Goal: Task Accomplishment & Management: Use online tool/utility

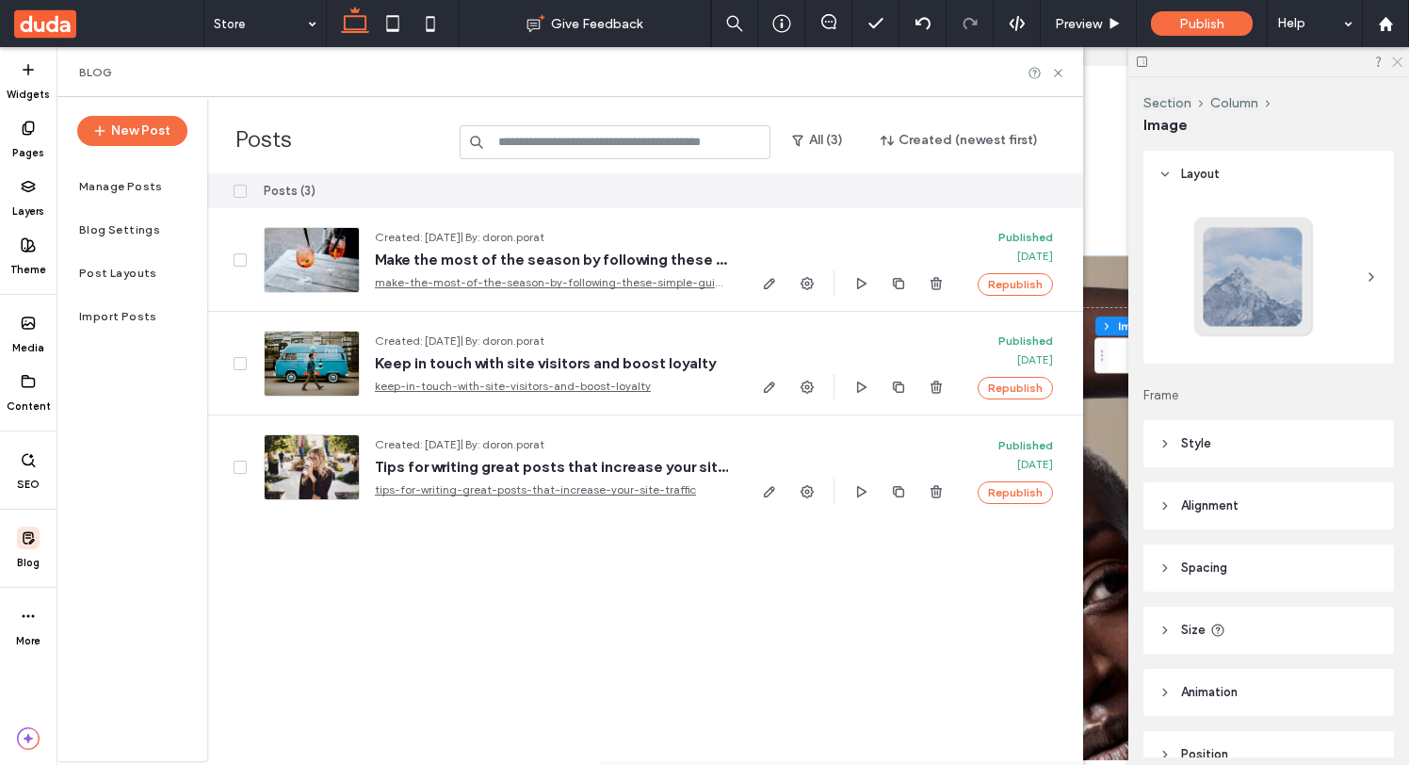
click at [1401, 65] on icon at bounding box center [1396, 61] width 12 height 12
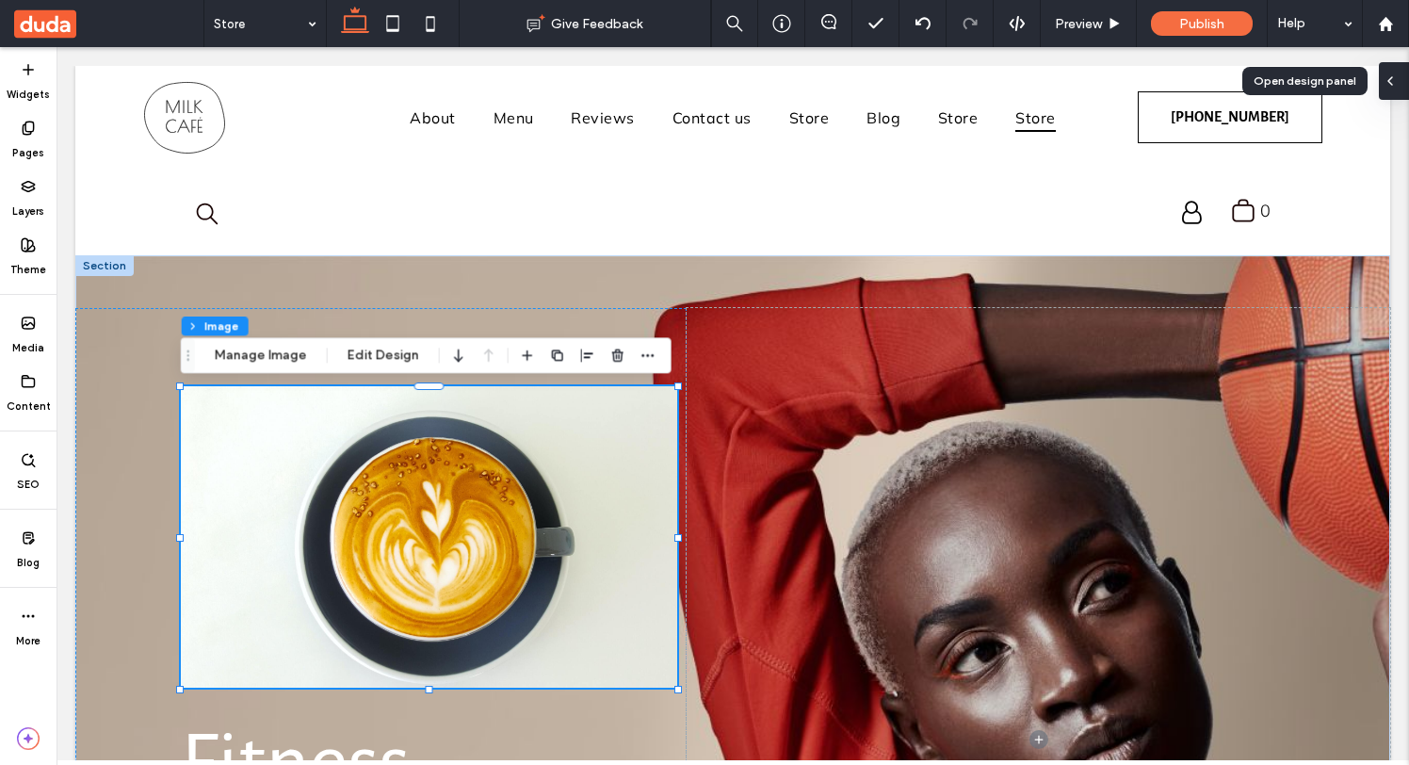
click at [1401, 80] on div at bounding box center [1394, 81] width 30 height 38
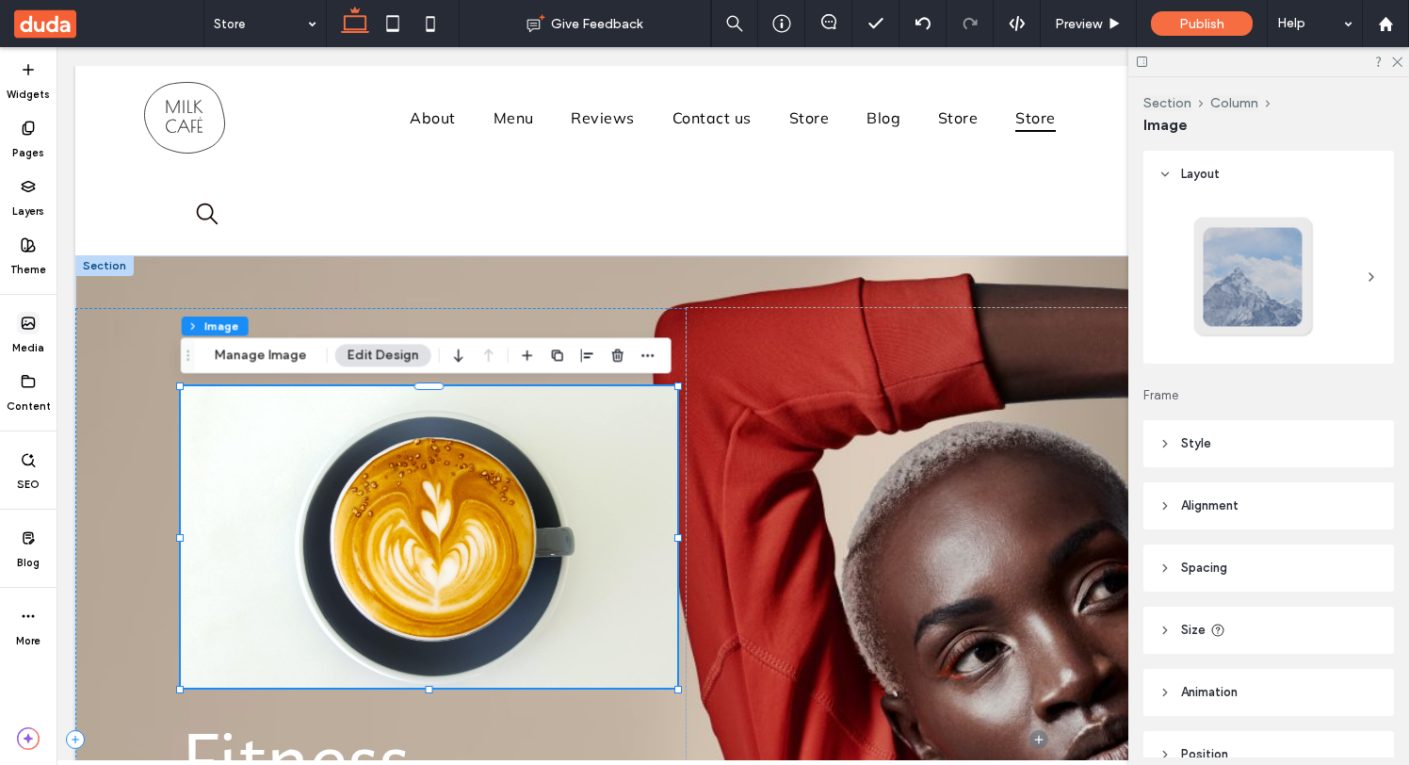
click at [28, 331] on span at bounding box center [28, 323] width 23 height 23
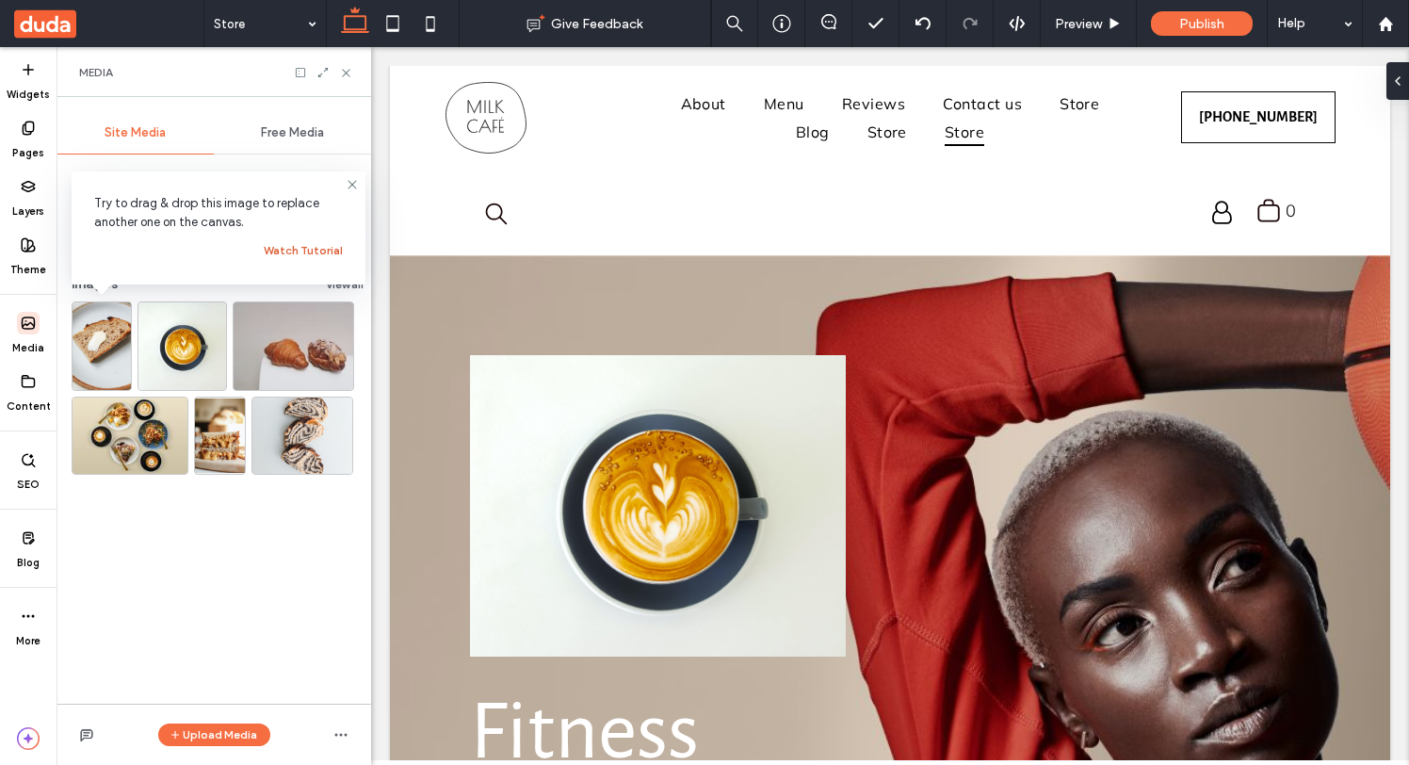
click at [307, 248] on button "Watch Tutorial" at bounding box center [303, 250] width 79 height 23
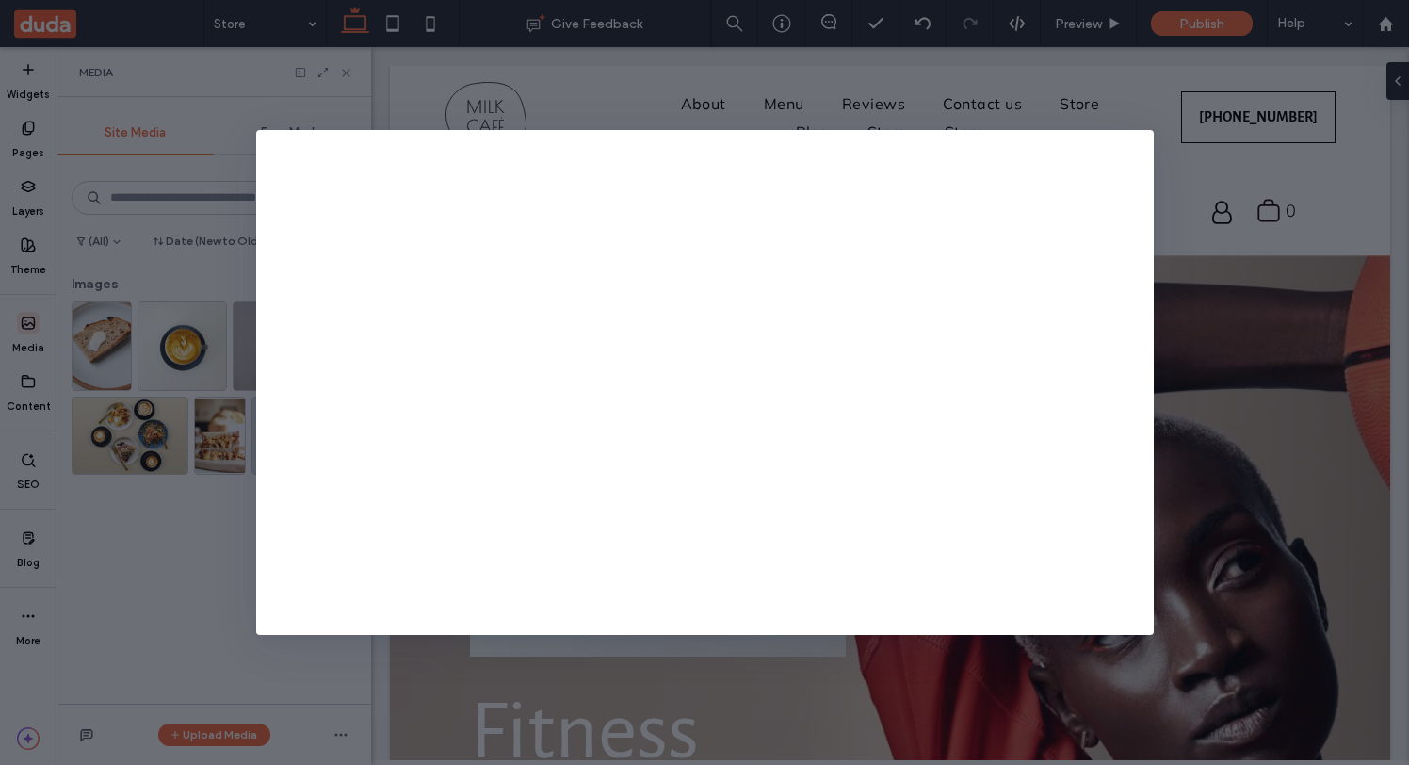
click at [1025, 677] on div at bounding box center [704, 382] width 1409 height 765
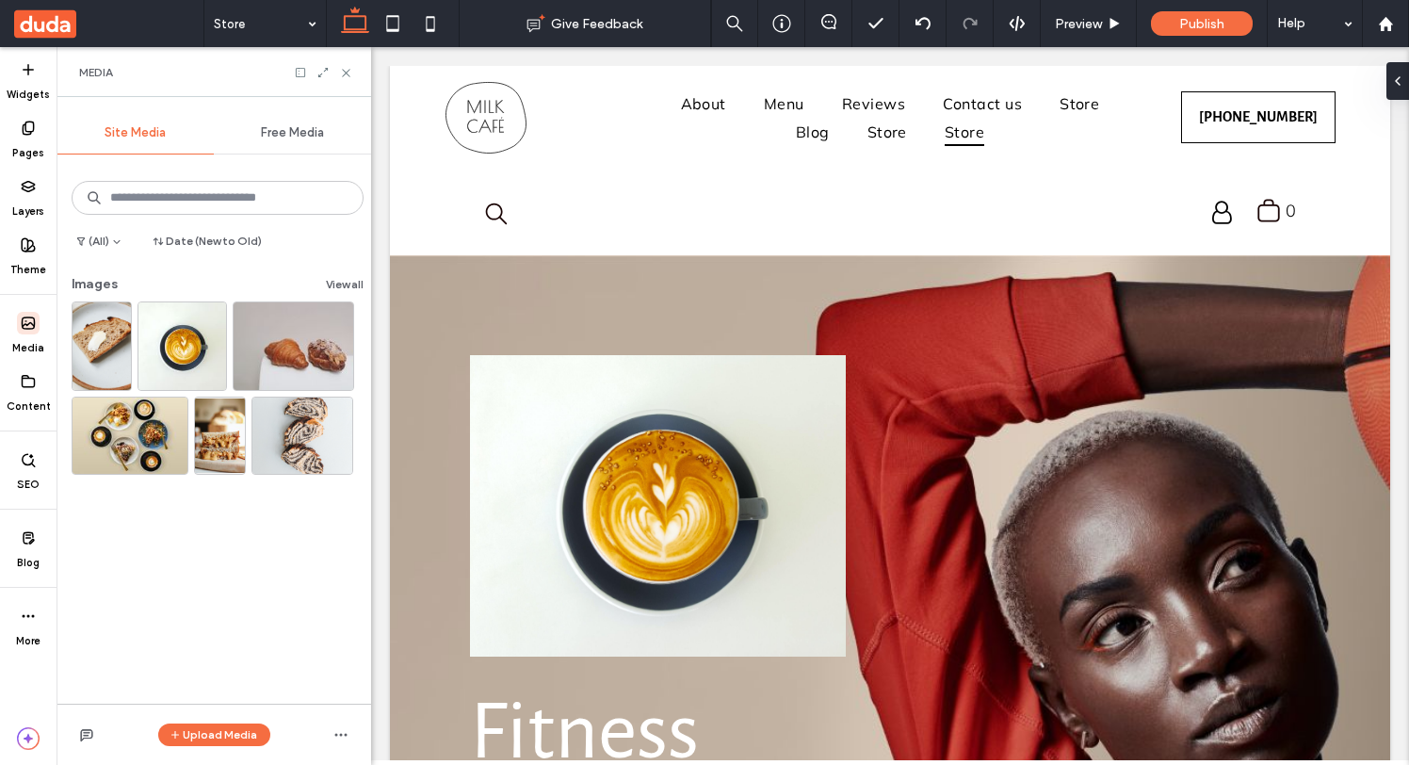
click at [282, 119] on div "Free Media" at bounding box center [292, 132] width 157 height 41
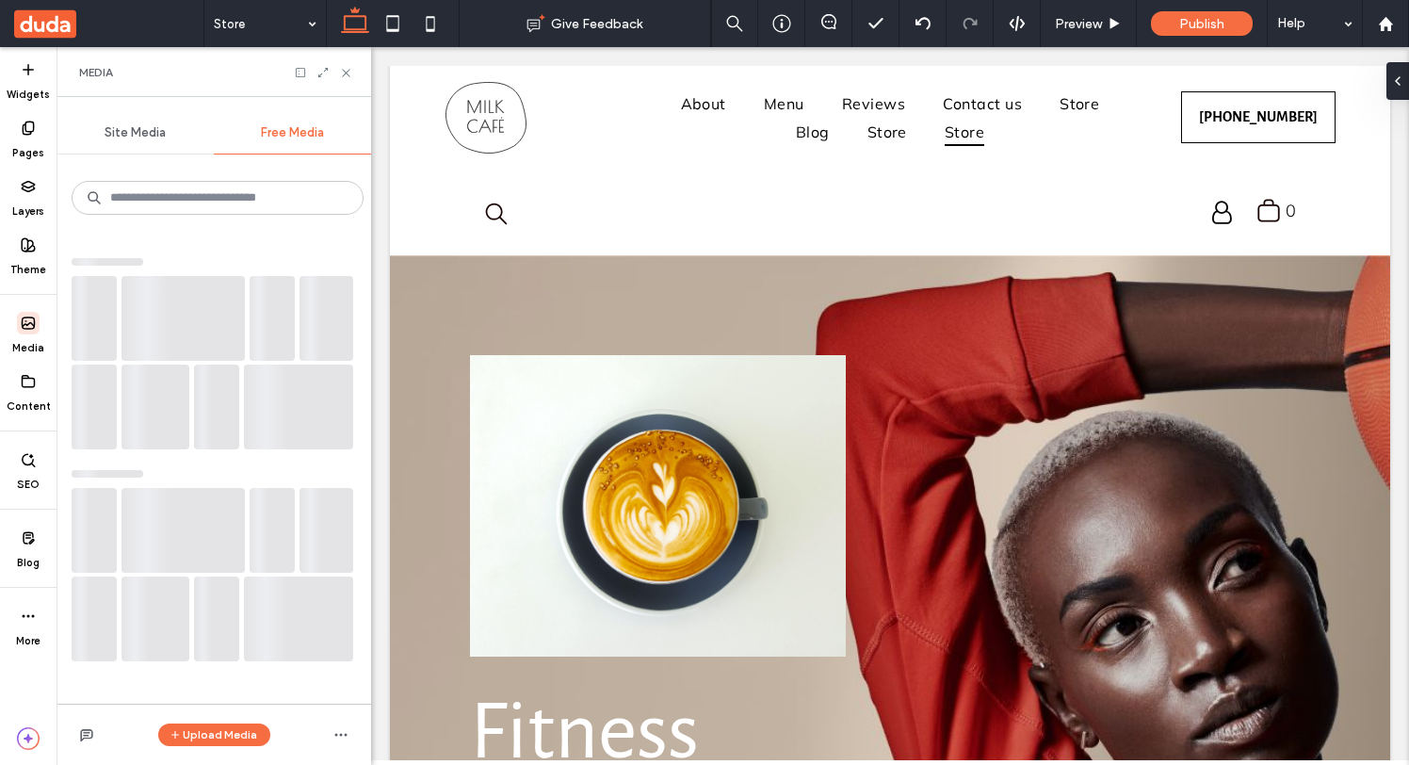
click at [163, 126] on span "Site Media" at bounding box center [135, 132] width 61 height 15
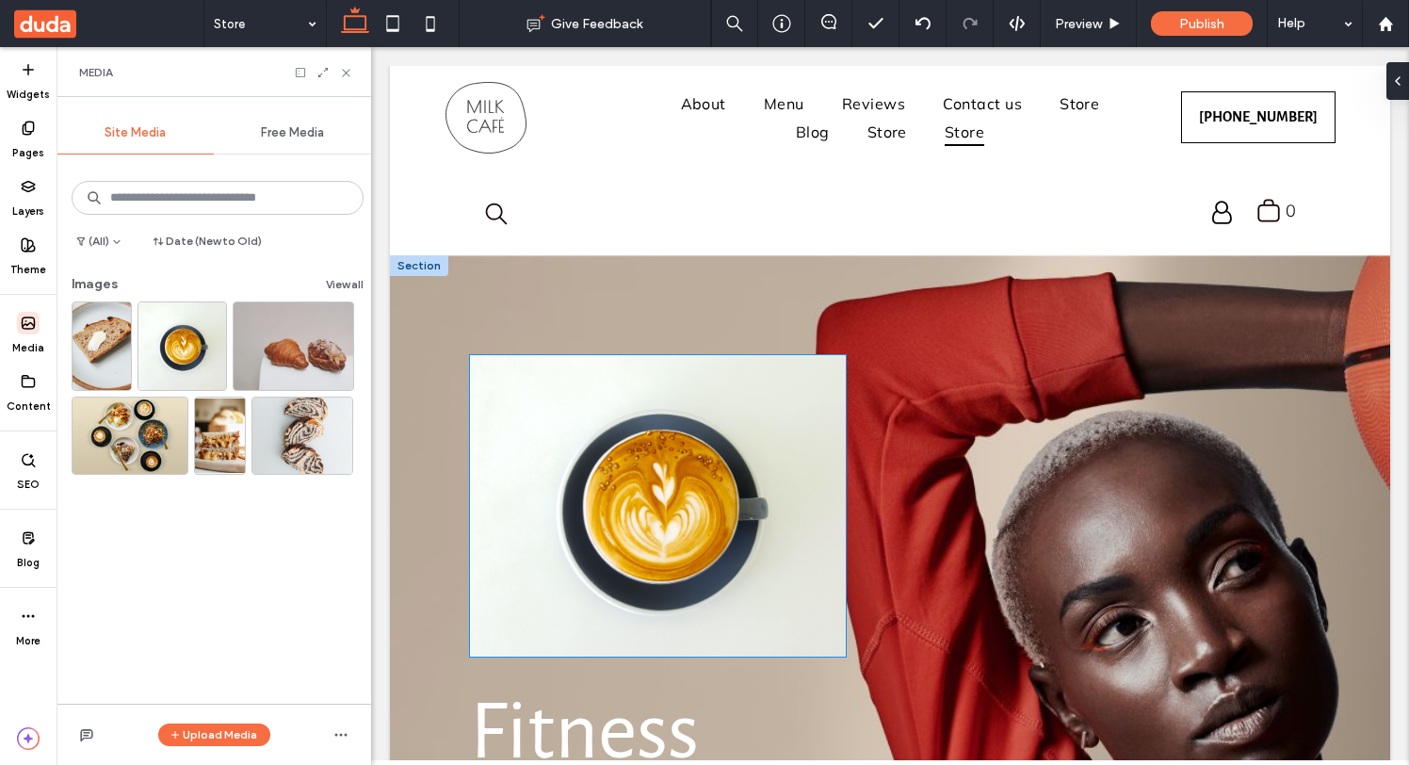
click at [659, 589] on img at bounding box center [658, 505] width 376 height 301
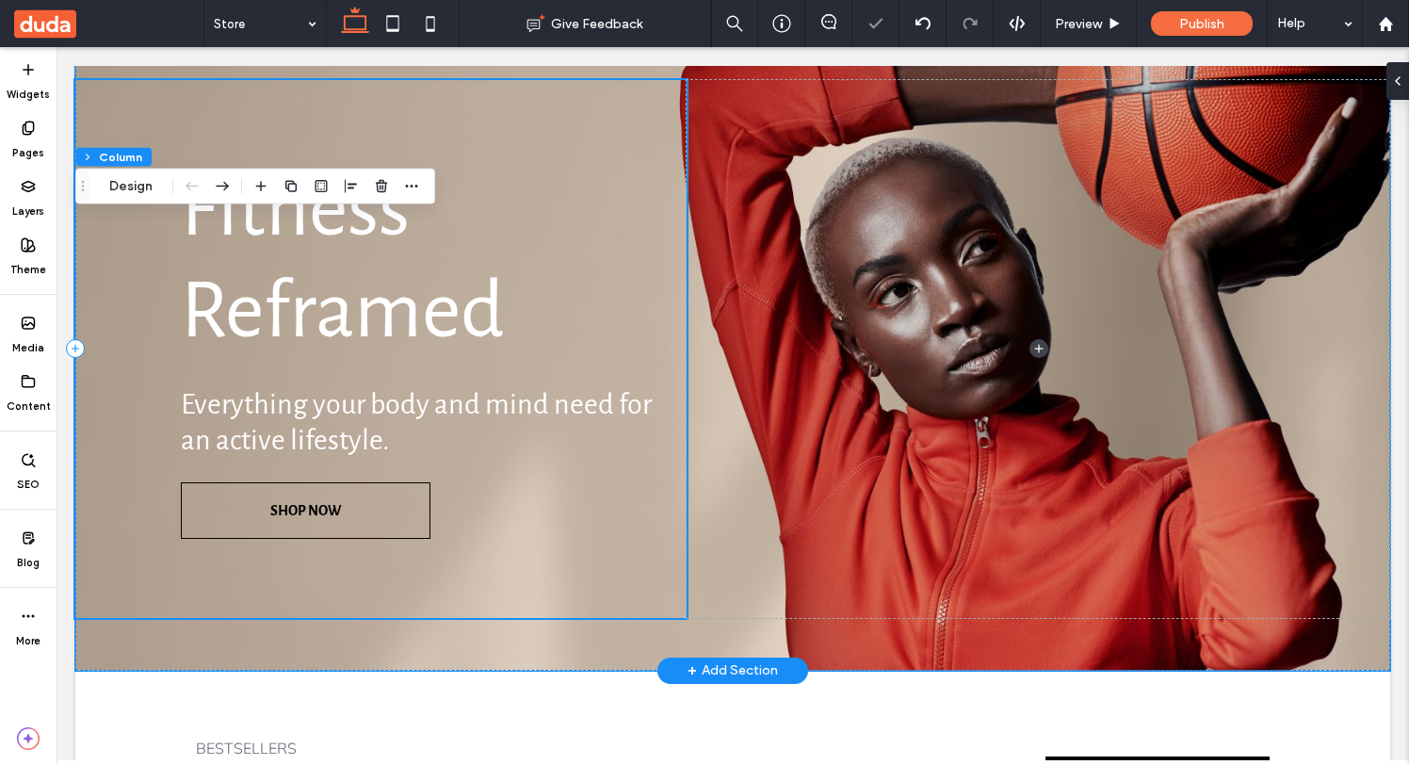
scroll to position [467, 0]
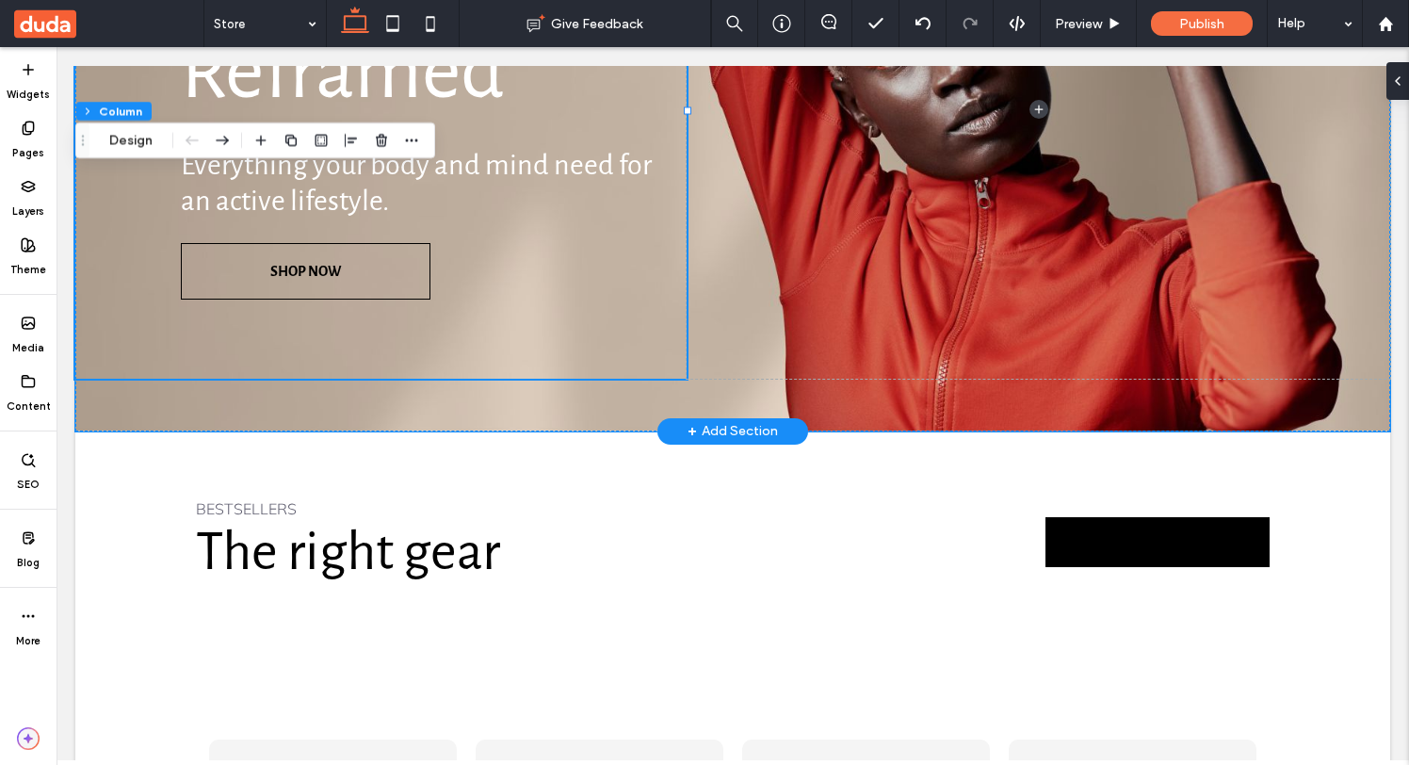
click at [33, 736] on icon "button" at bounding box center [28, 738] width 23 height 23
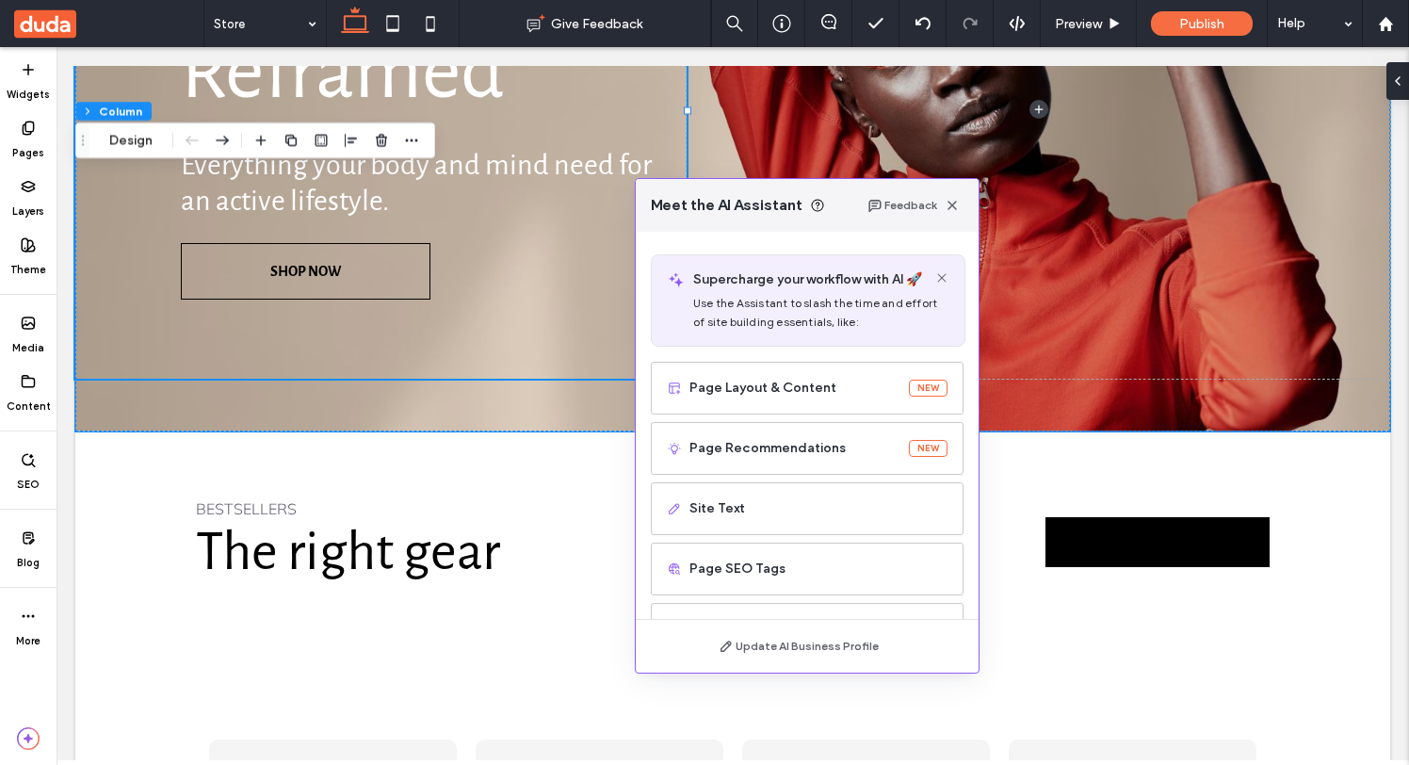
drag, startPoint x: 149, startPoint y: 275, endPoint x: 710, endPoint y: 197, distance: 566.6
click at [710, 197] on span "Meet the AI Assistant" at bounding box center [727, 205] width 152 height 21
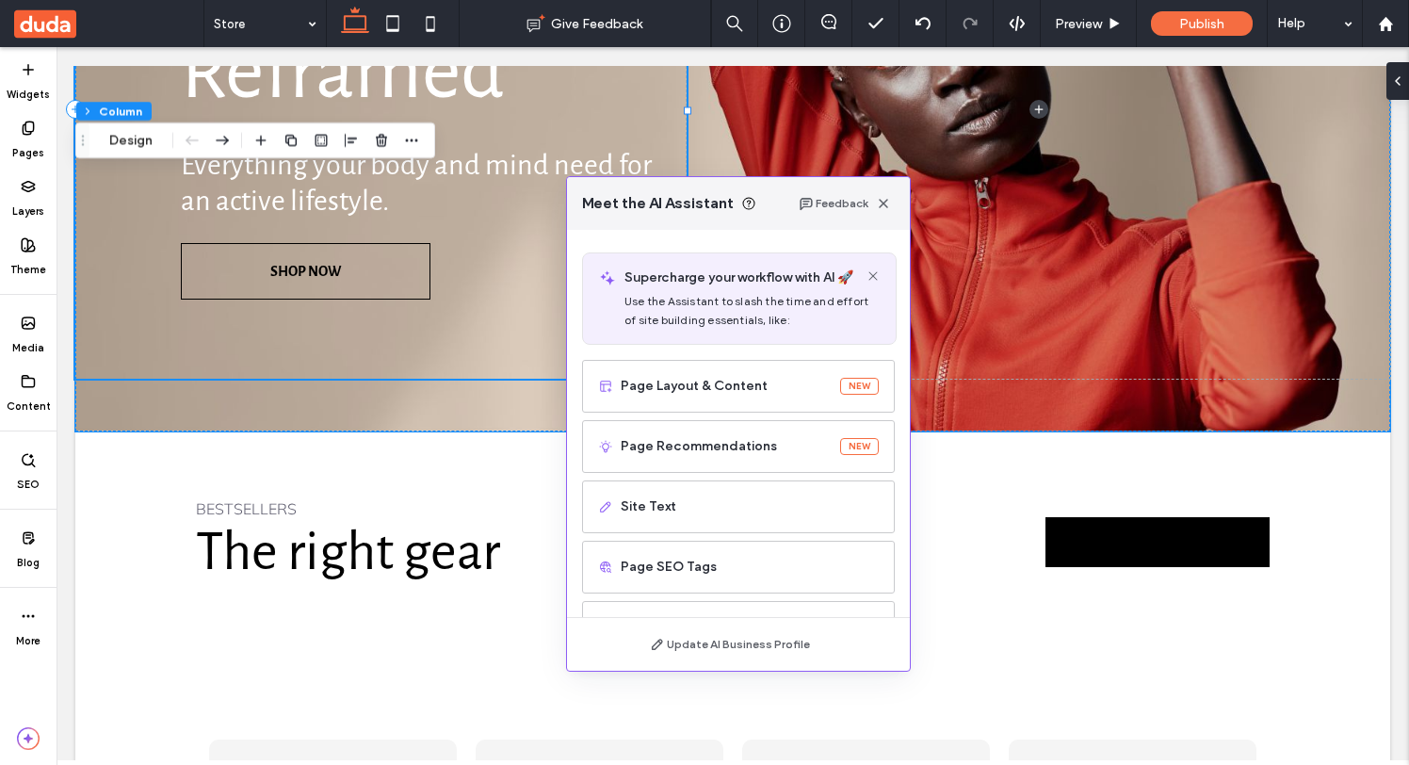
drag, startPoint x: 746, startPoint y: 250, endPoint x: 115, endPoint y: 324, distance: 635.2
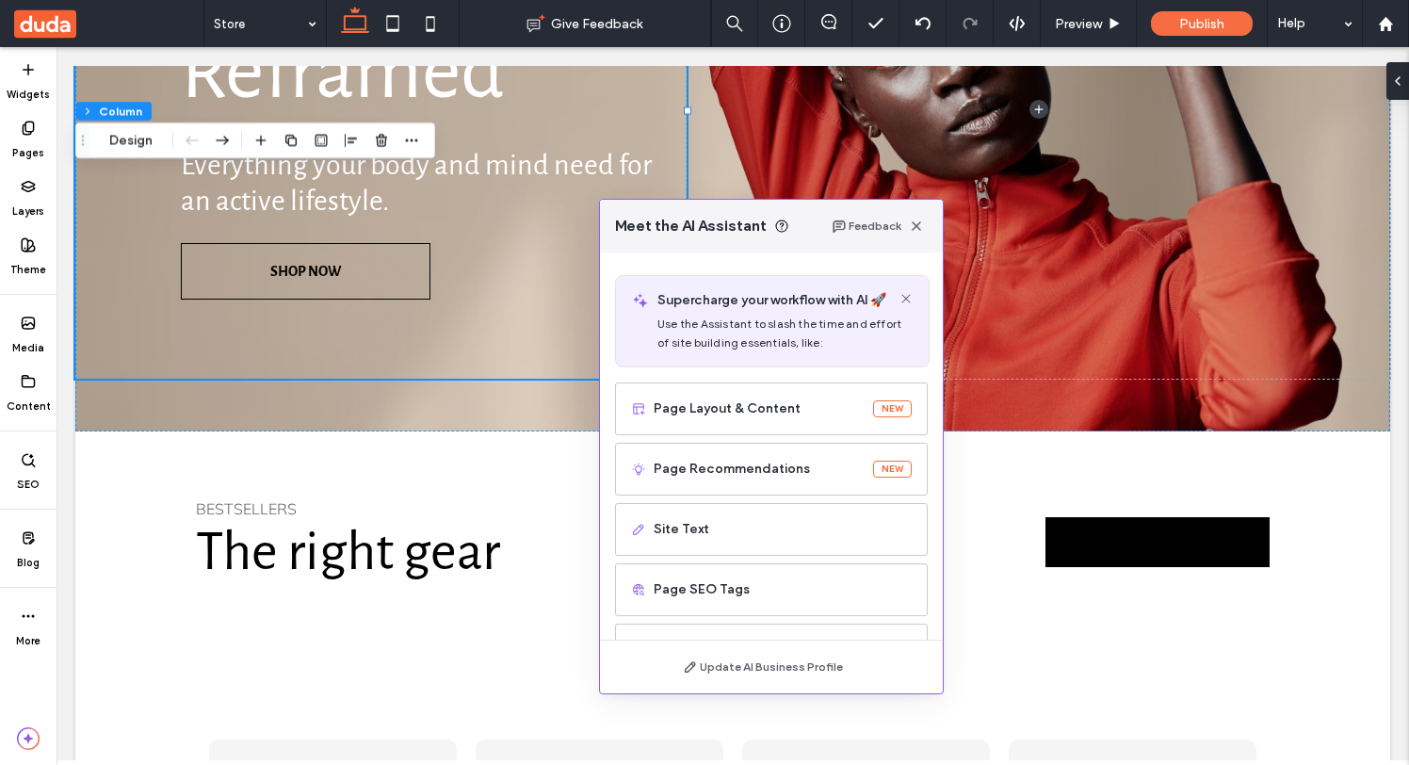
click at [658, 226] on span "Meet the AI Assistant" at bounding box center [691, 226] width 152 height 21
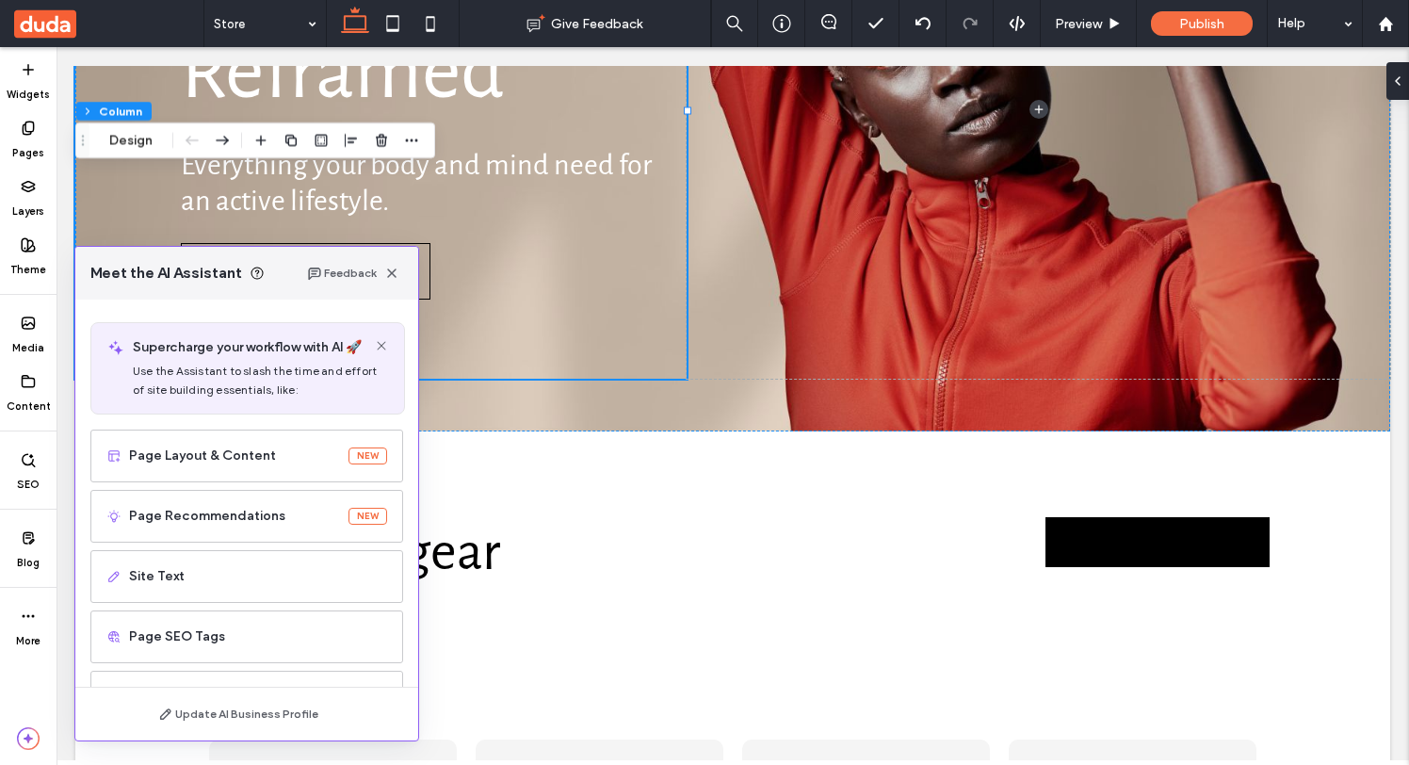
drag, startPoint x: 745, startPoint y: 198, endPoint x: 184, endPoint y: 267, distance: 565.5
click at [184, 267] on span "Meet the AI Assistant" at bounding box center [166, 273] width 152 height 21
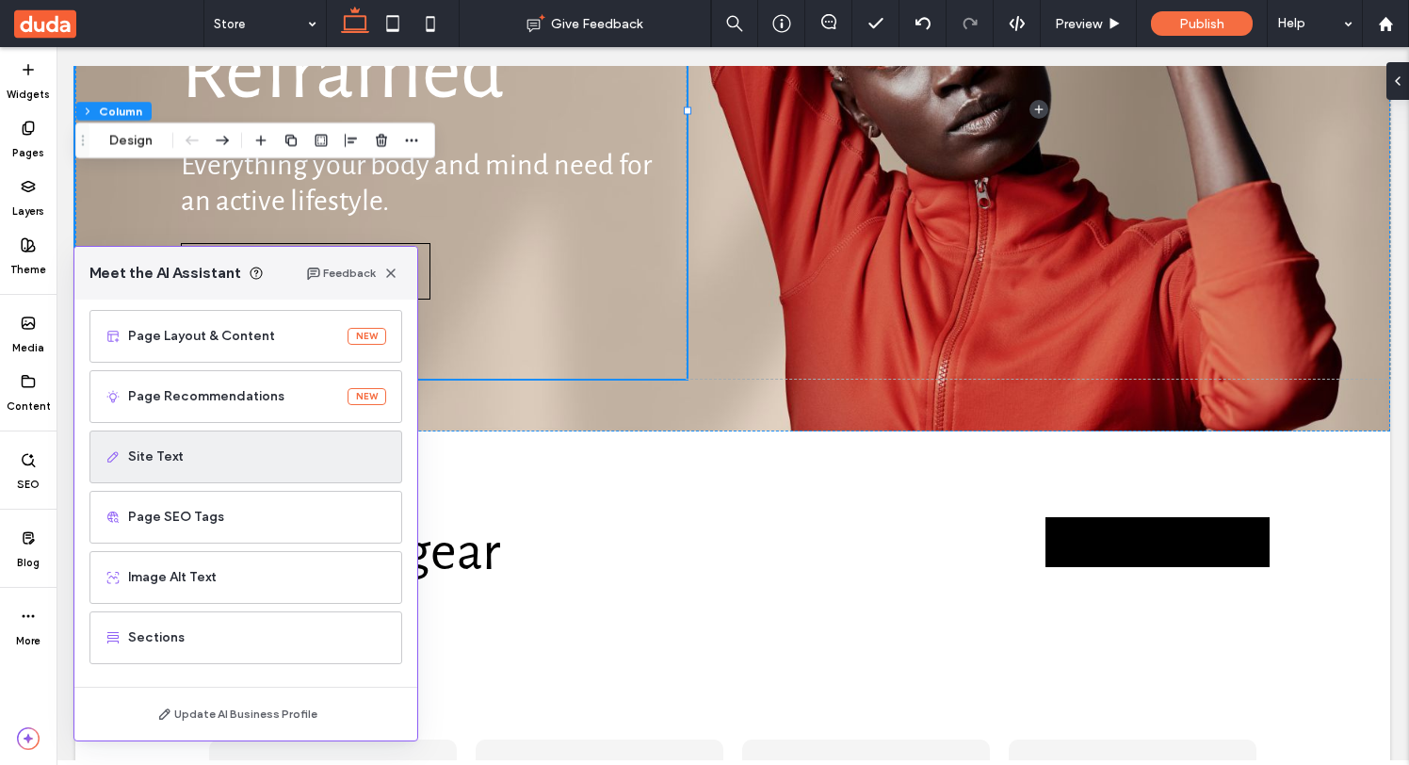
scroll to position [0, 0]
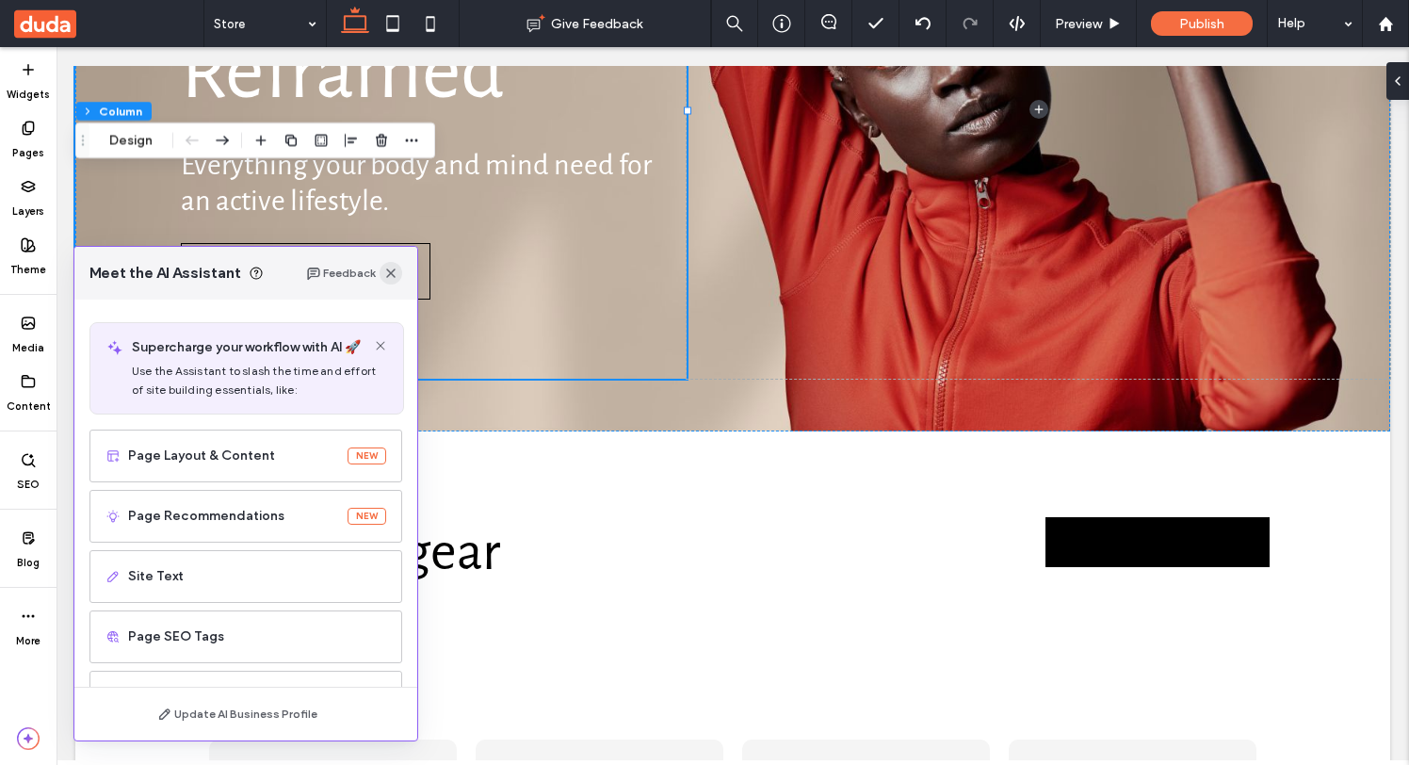
click at [389, 268] on icon "button" at bounding box center [390, 273] width 15 height 15
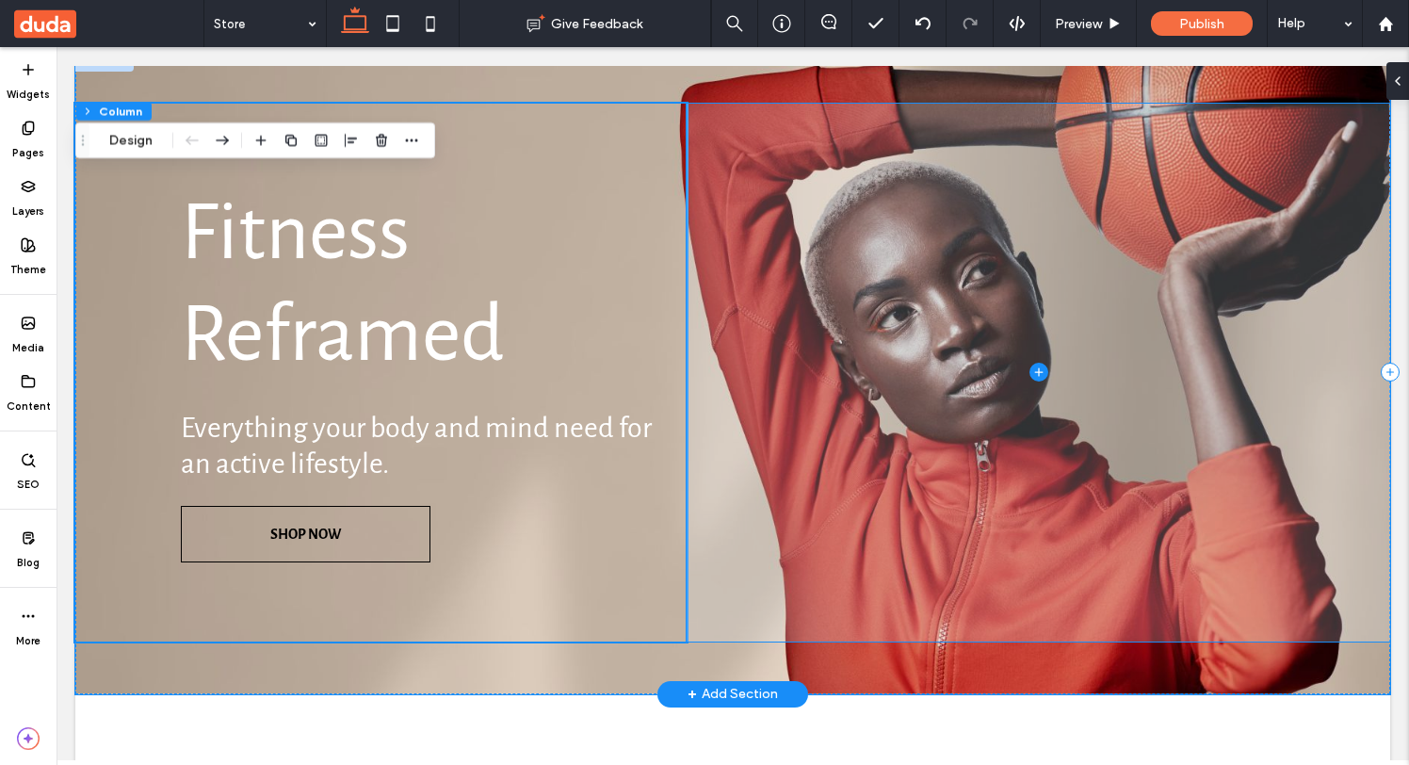
scroll to position [59, 0]
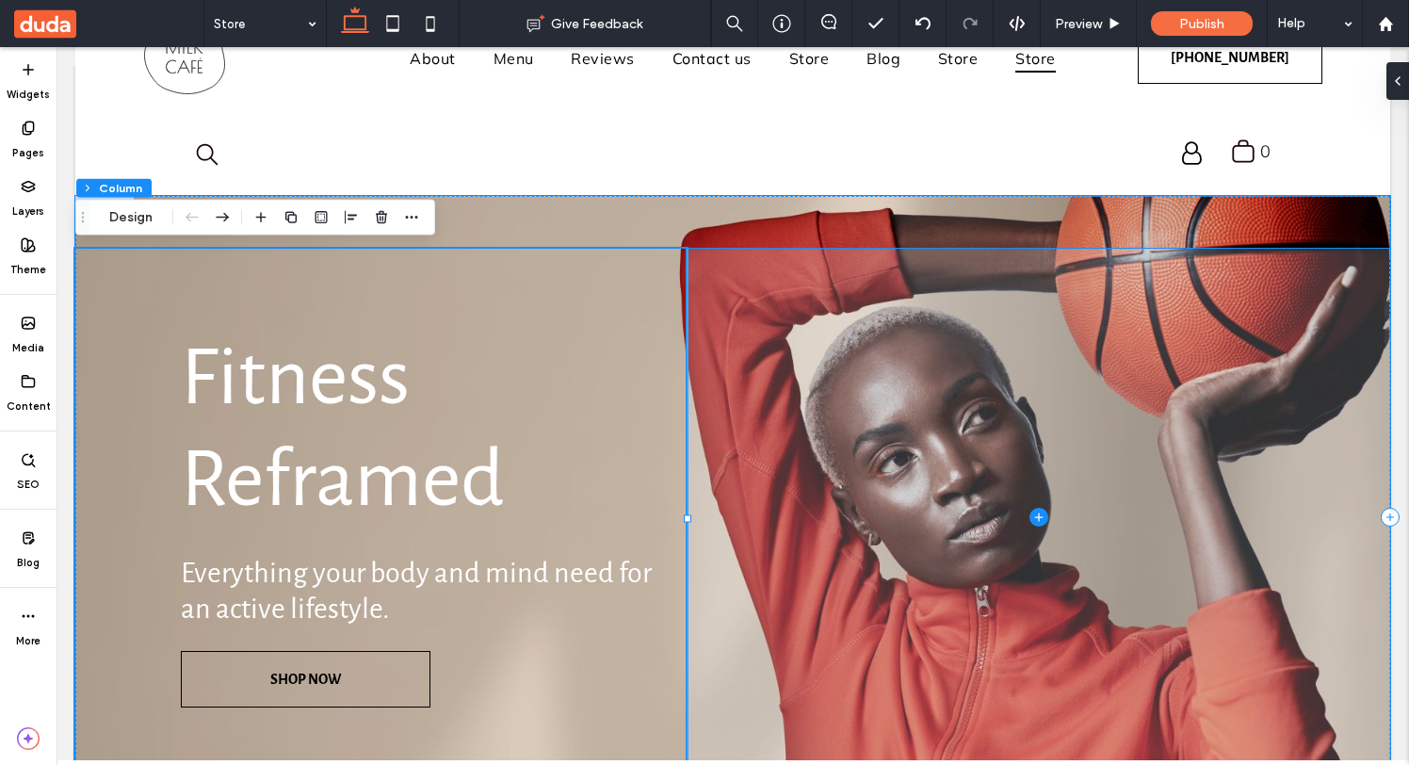
click at [795, 292] on span at bounding box center [1037, 518] width 703 height 539
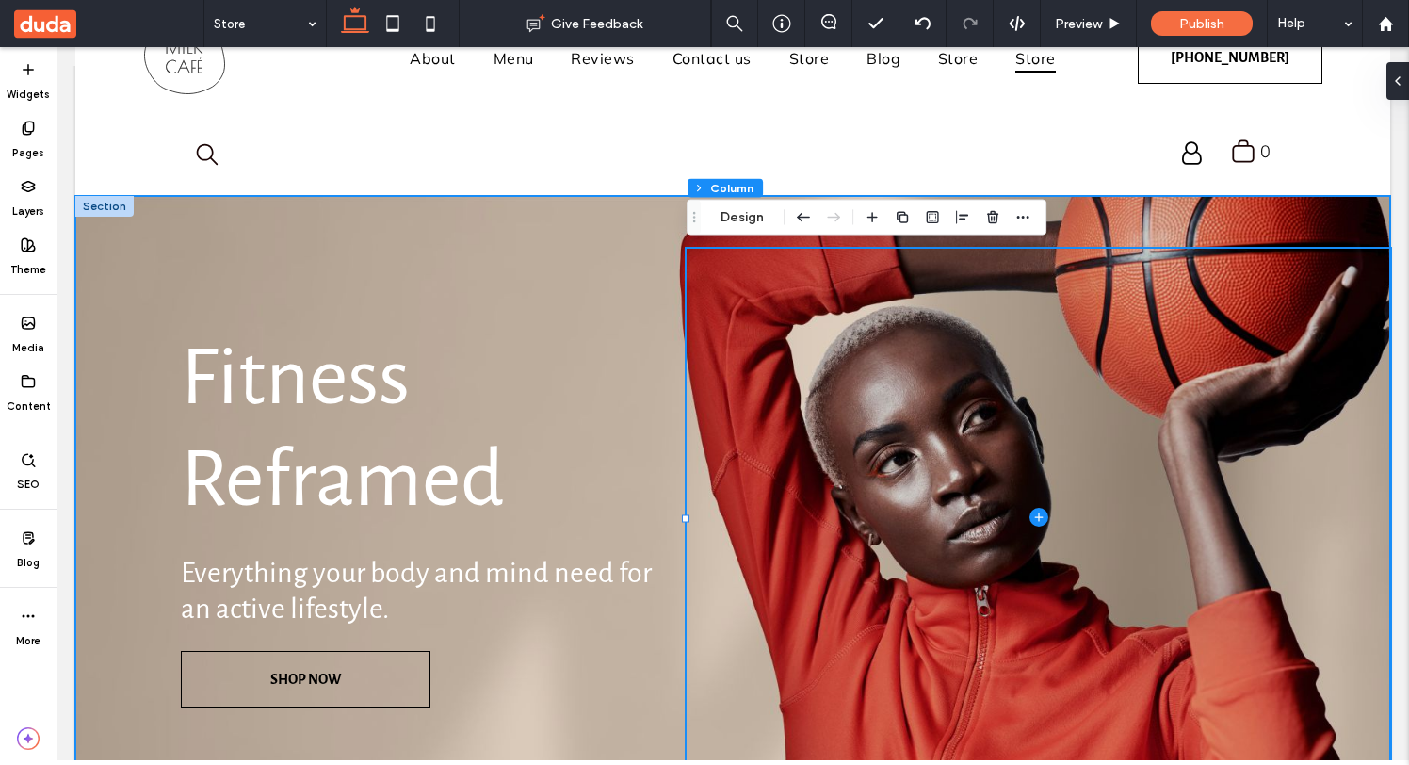
click at [598, 219] on div "Fitness Reframed Everything your body and mind need for an active lifestyle. SH…" at bounding box center [732, 517] width 1315 height 643
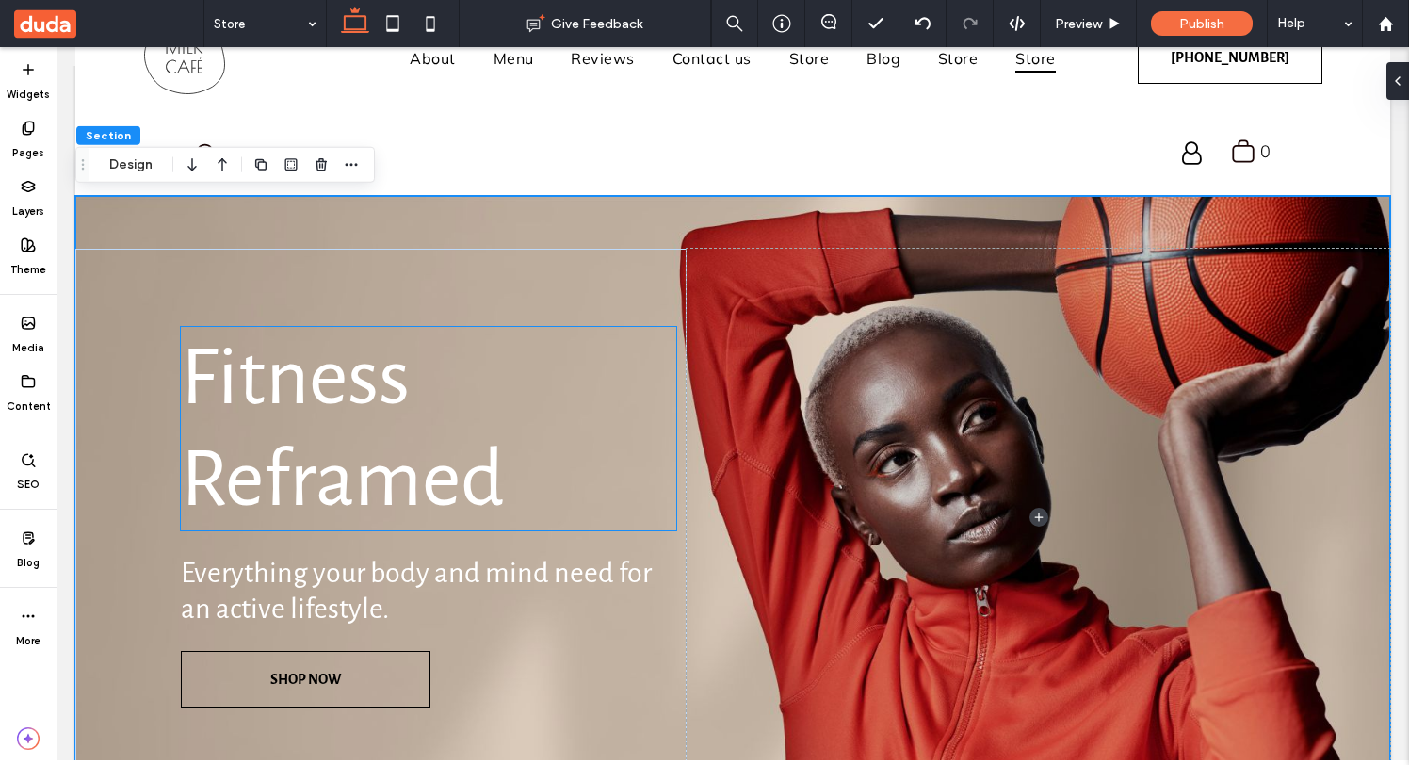
click at [412, 401] on h1 "Fitness Reframed" at bounding box center [428, 428] width 495 height 203
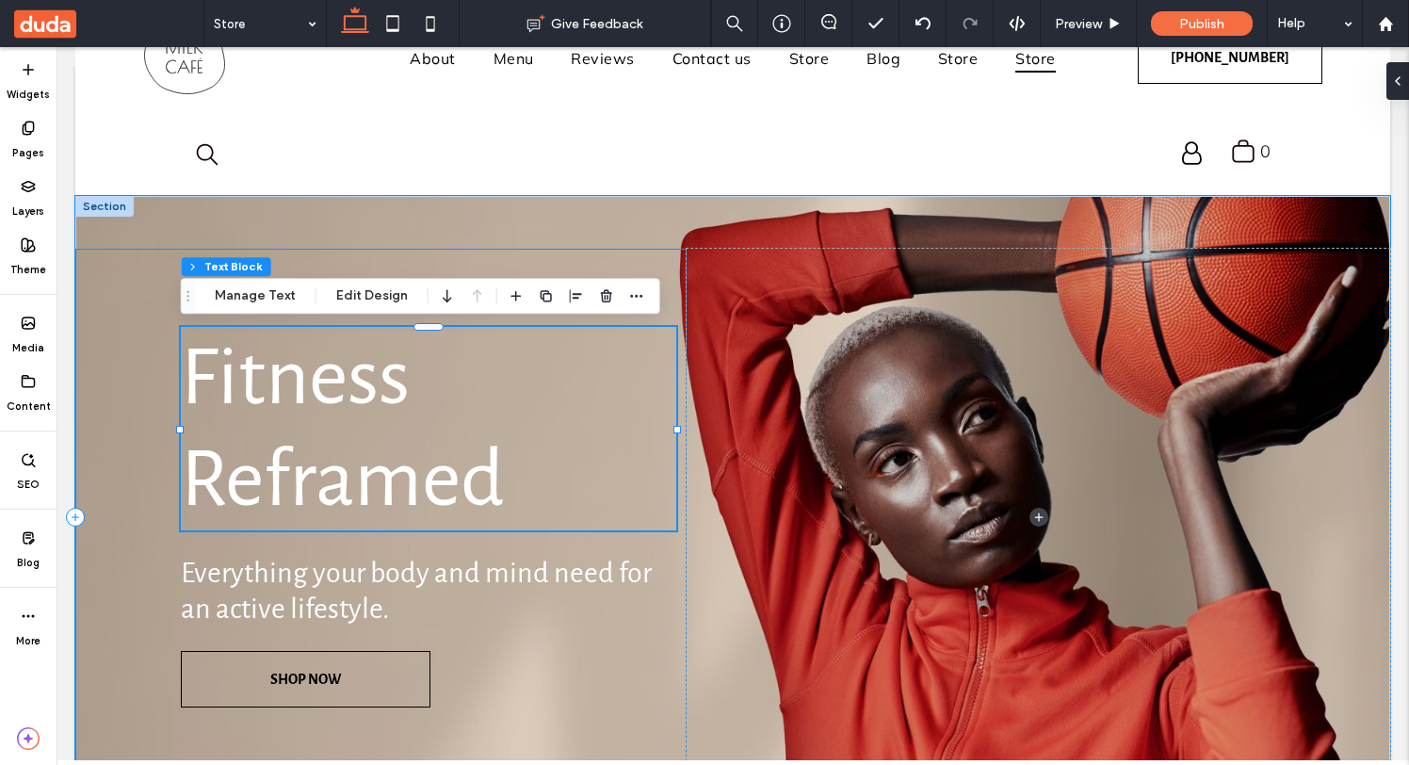
click at [674, 258] on div "Fitness Reframed Everything your body and mind need for an active lifestyle. SH…" at bounding box center [380, 518] width 611 height 539
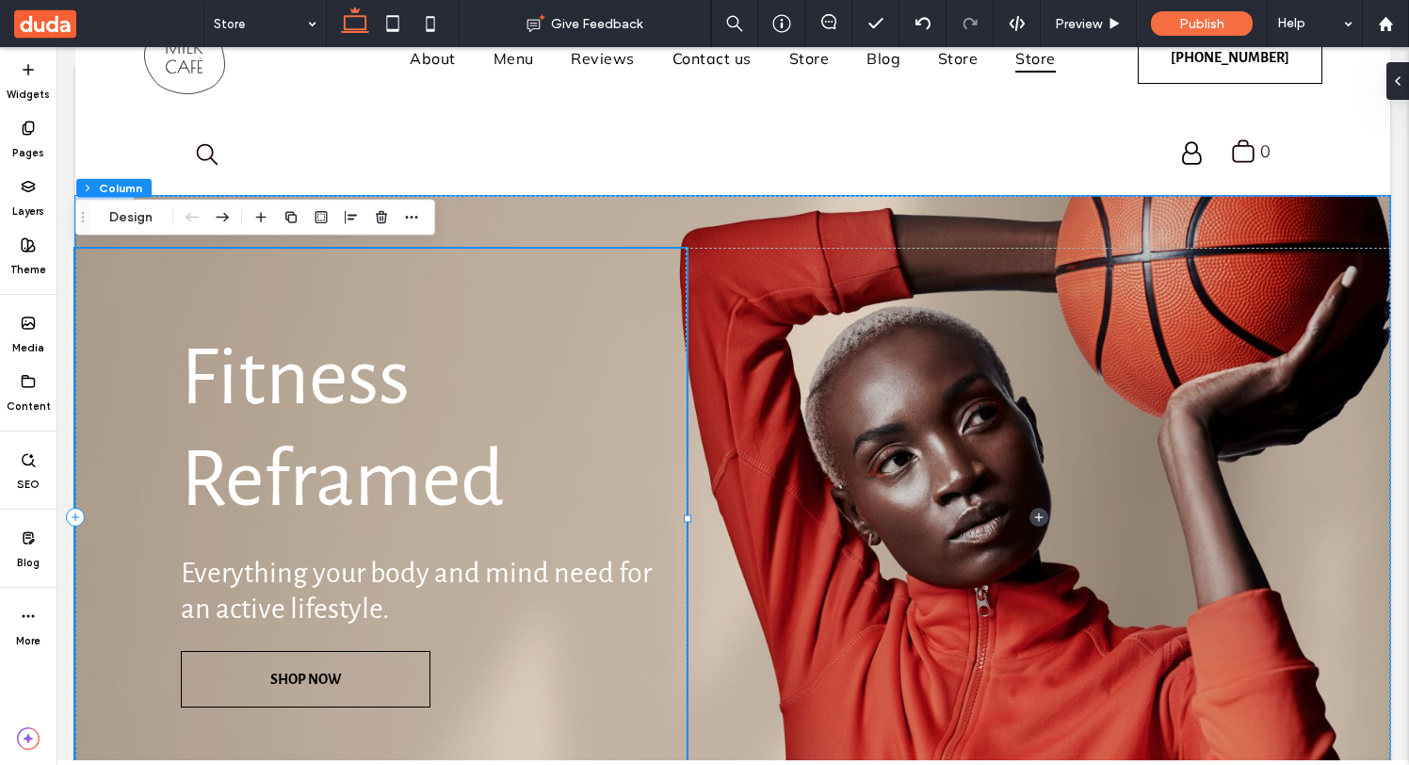
click at [734, 256] on span at bounding box center [1037, 518] width 703 height 539
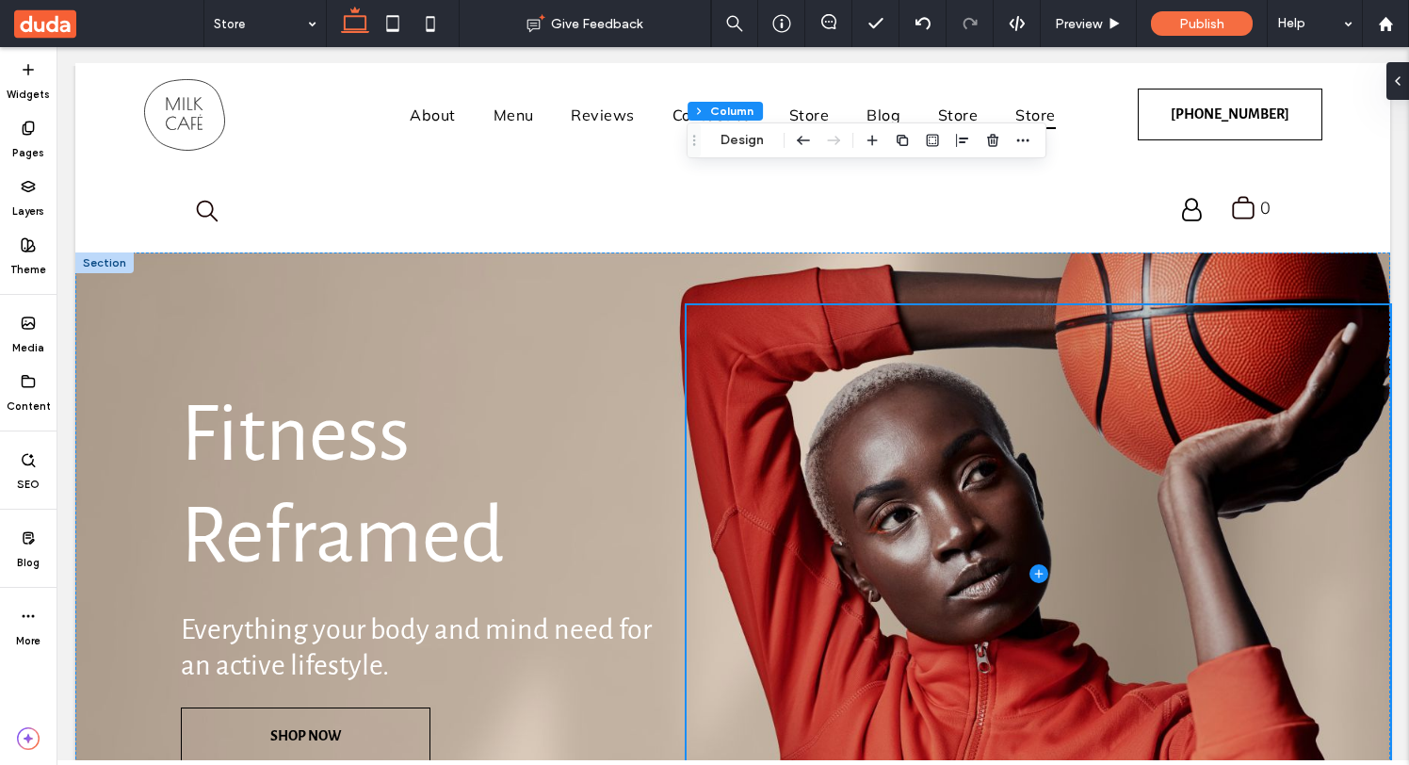
scroll to position [0, 0]
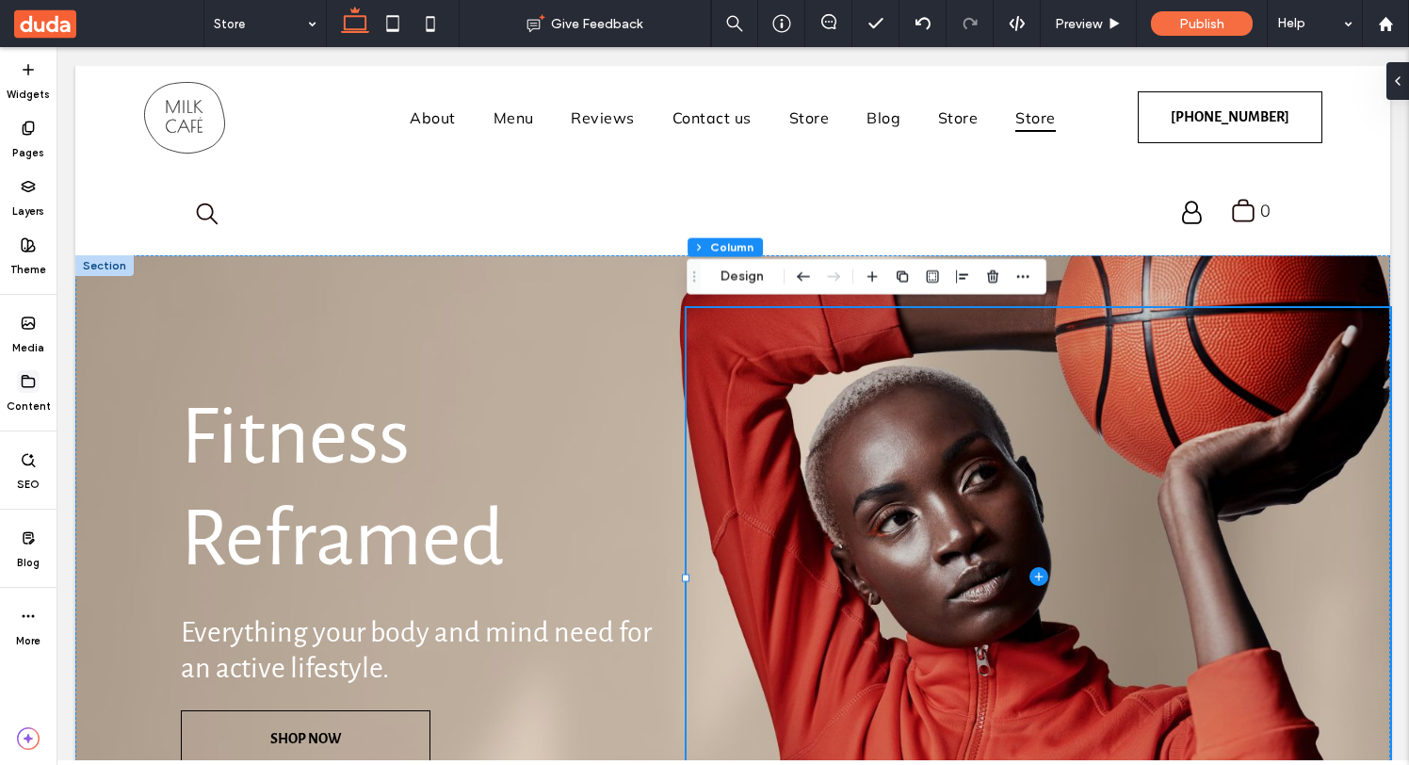
click at [24, 381] on icon at bounding box center [28, 381] width 15 height 15
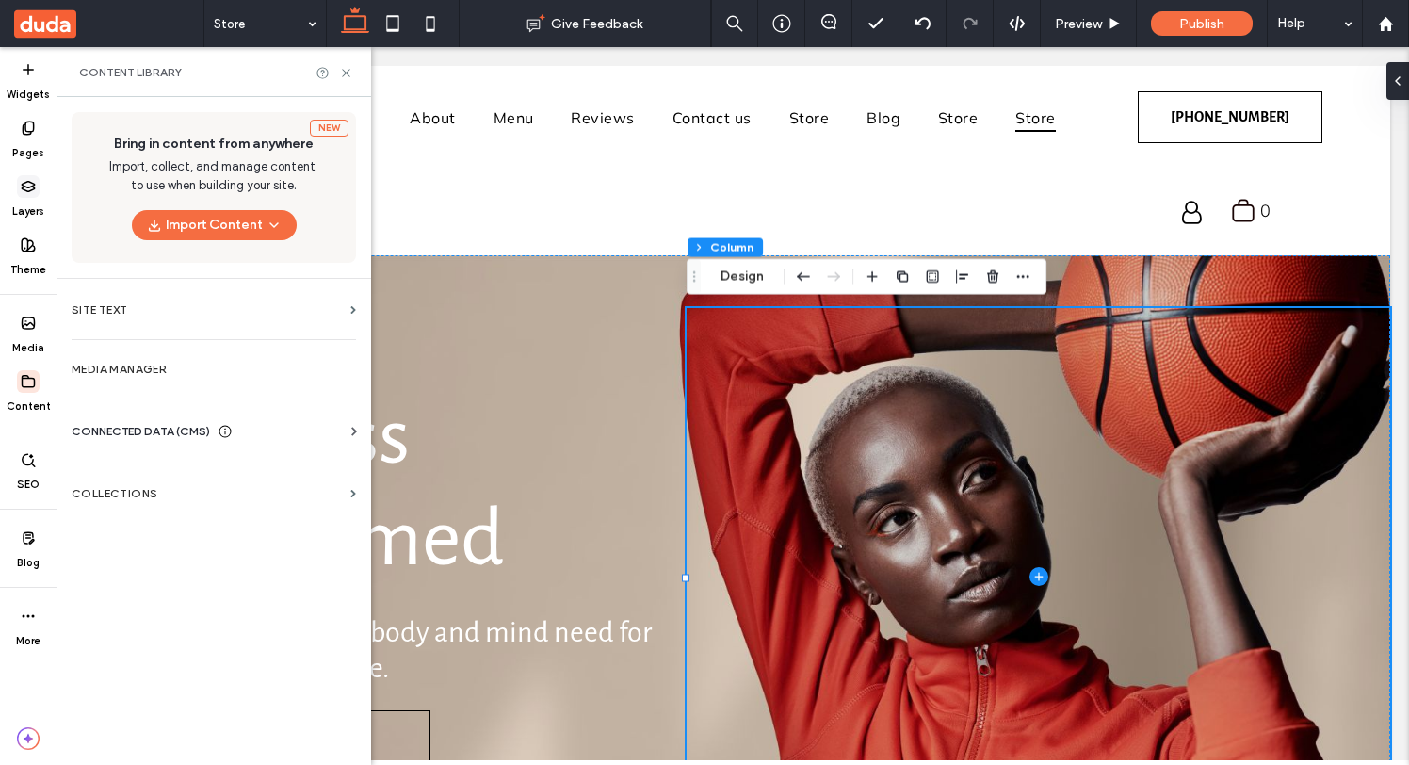
click at [21, 199] on label "Layers" at bounding box center [28, 208] width 32 height 21
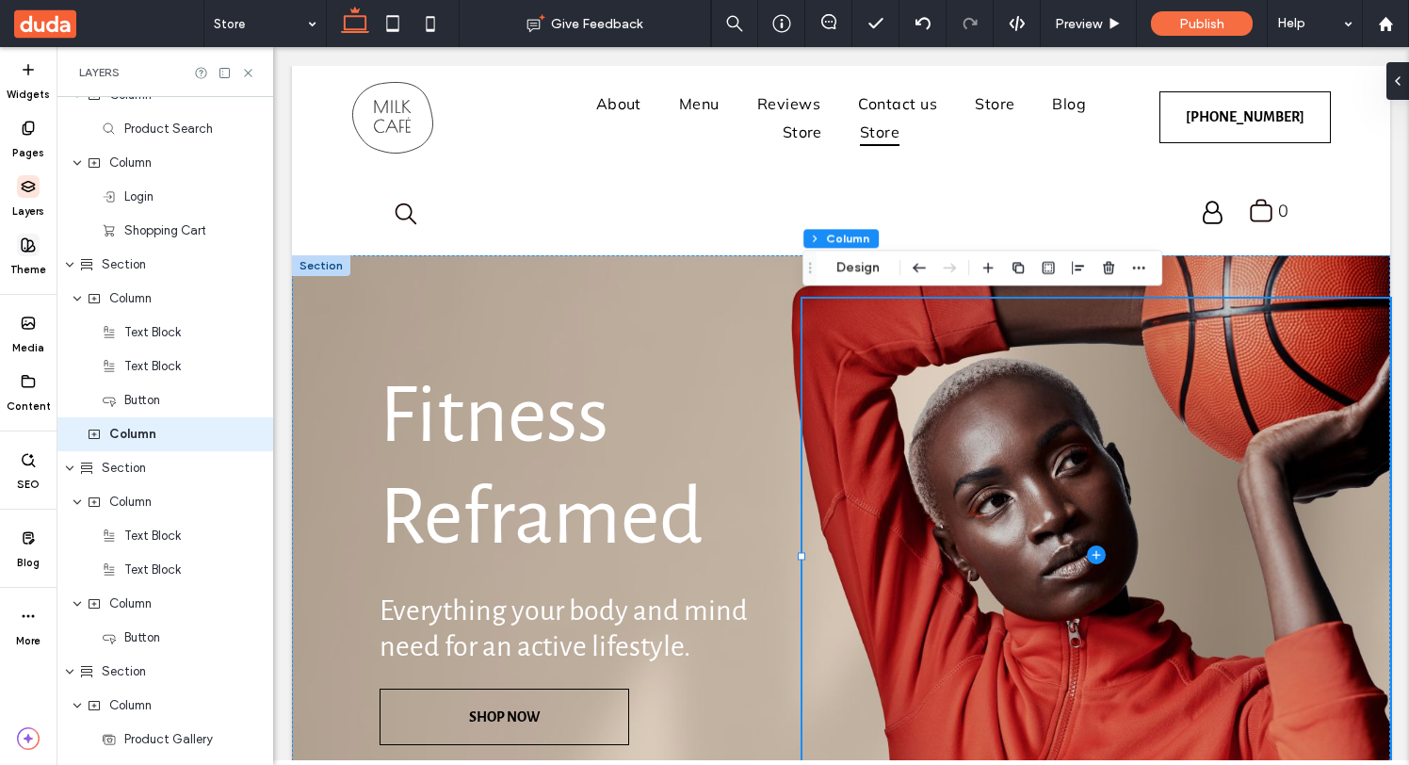
scroll to position [428, 0]
click at [225, 83] on div "Layers" at bounding box center [164, 72] width 217 height 50
click at [223, 73] on icon at bounding box center [225, 73] width 14 height 14
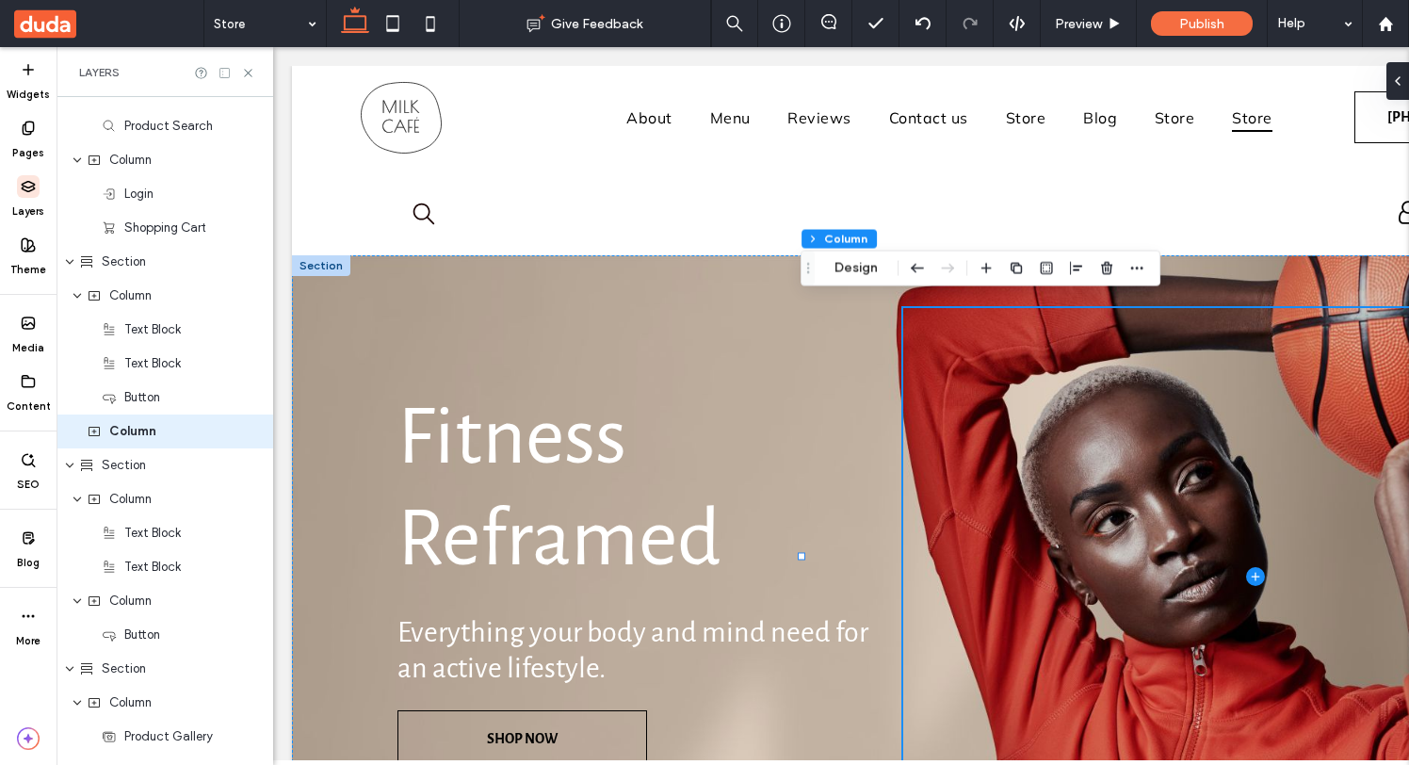
scroll to position [0, 217]
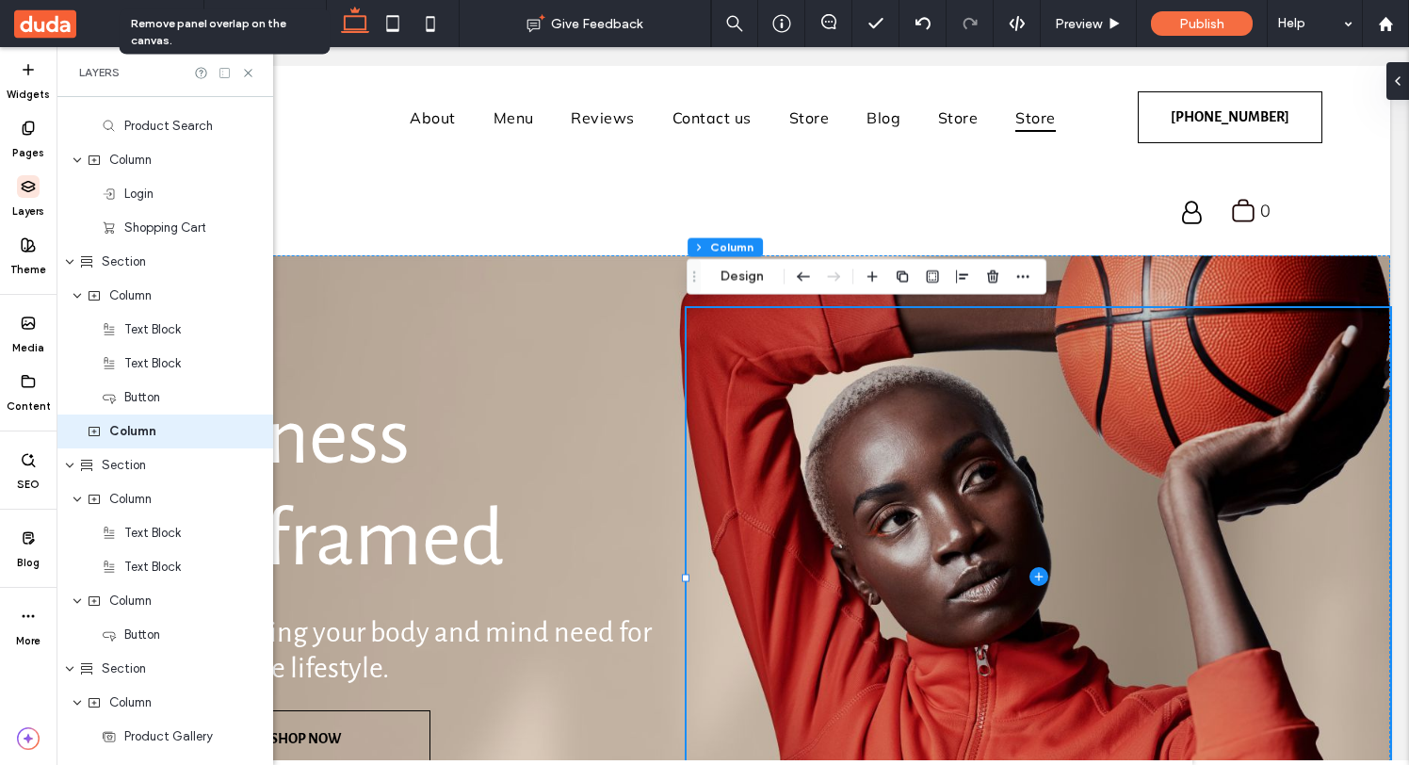
click at [223, 73] on icon at bounding box center [225, 73] width 14 height 14
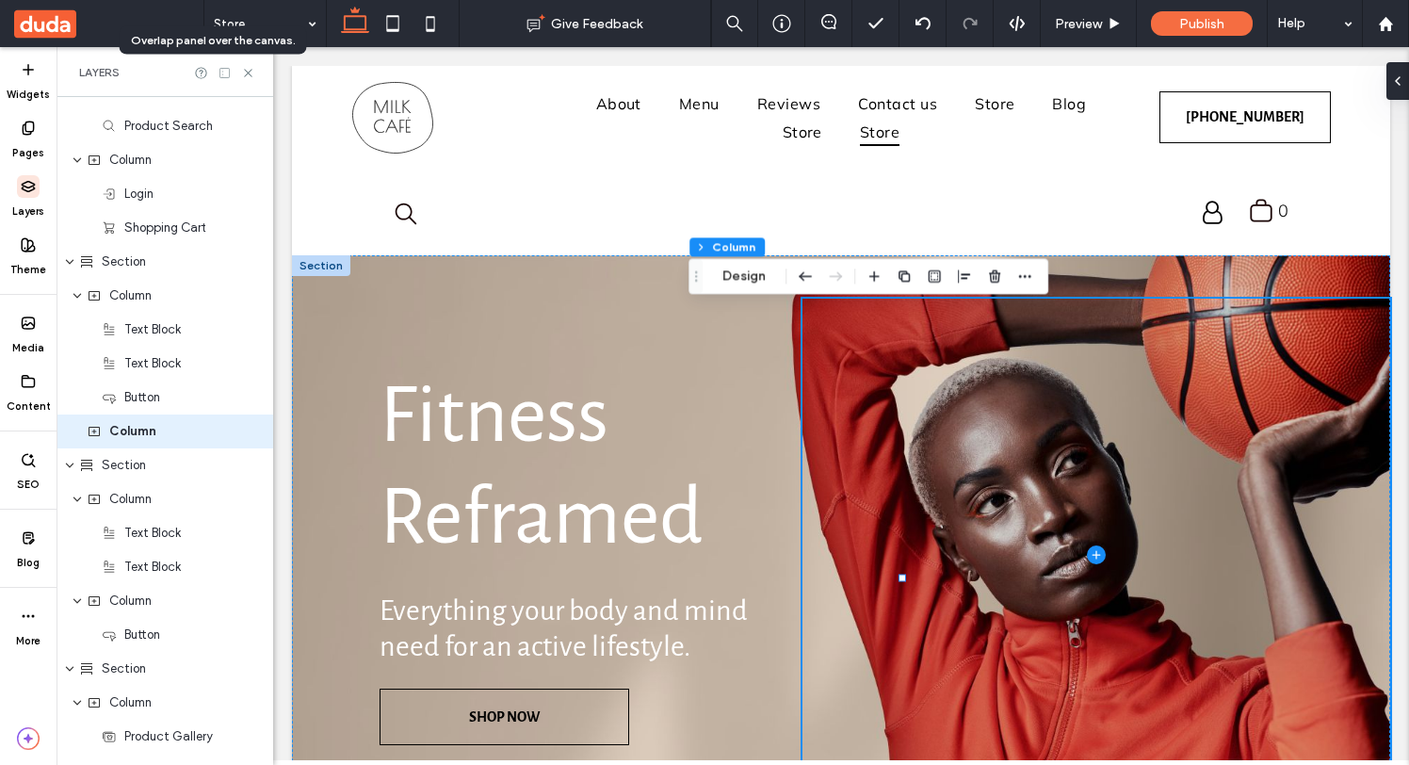
scroll to position [0, 0]
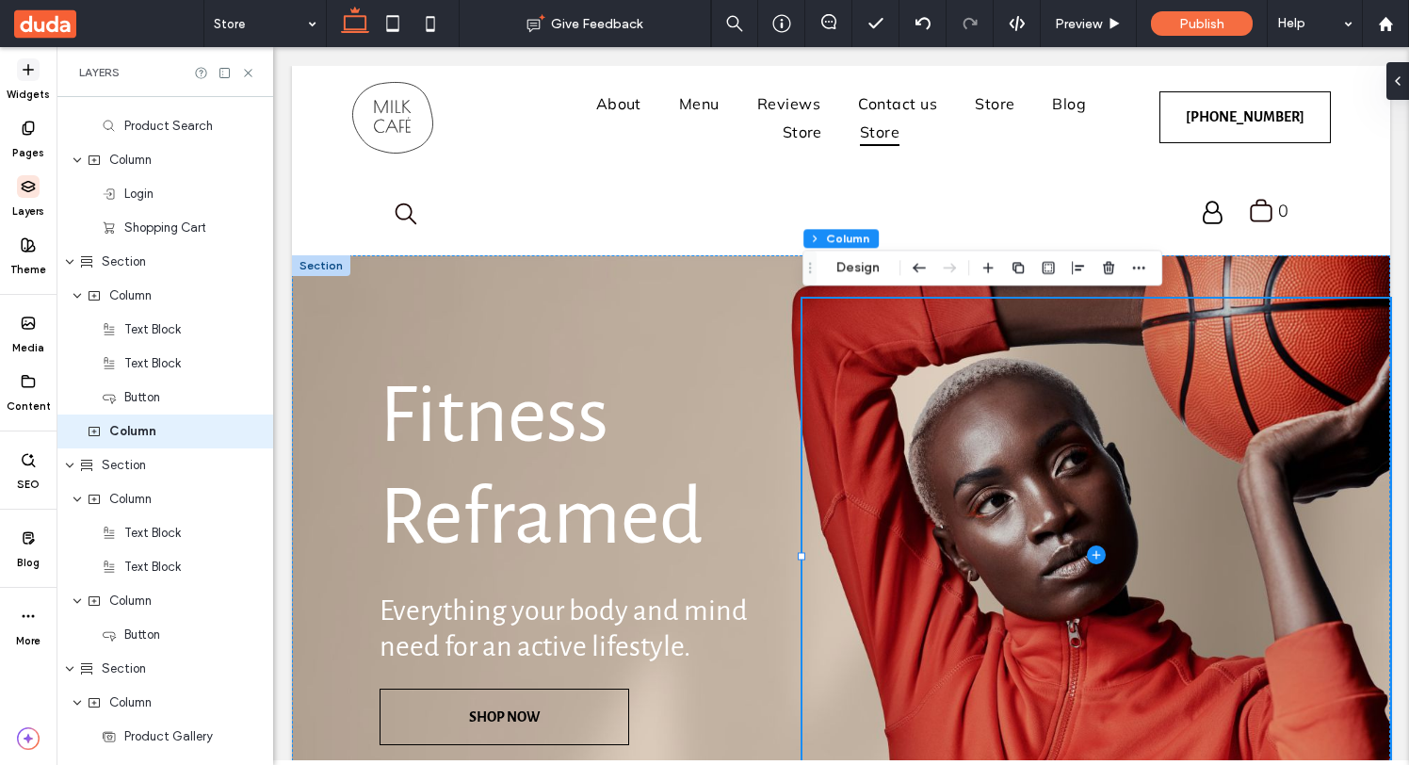
click at [36, 89] on label "Widgets" at bounding box center [28, 91] width 43 height 21
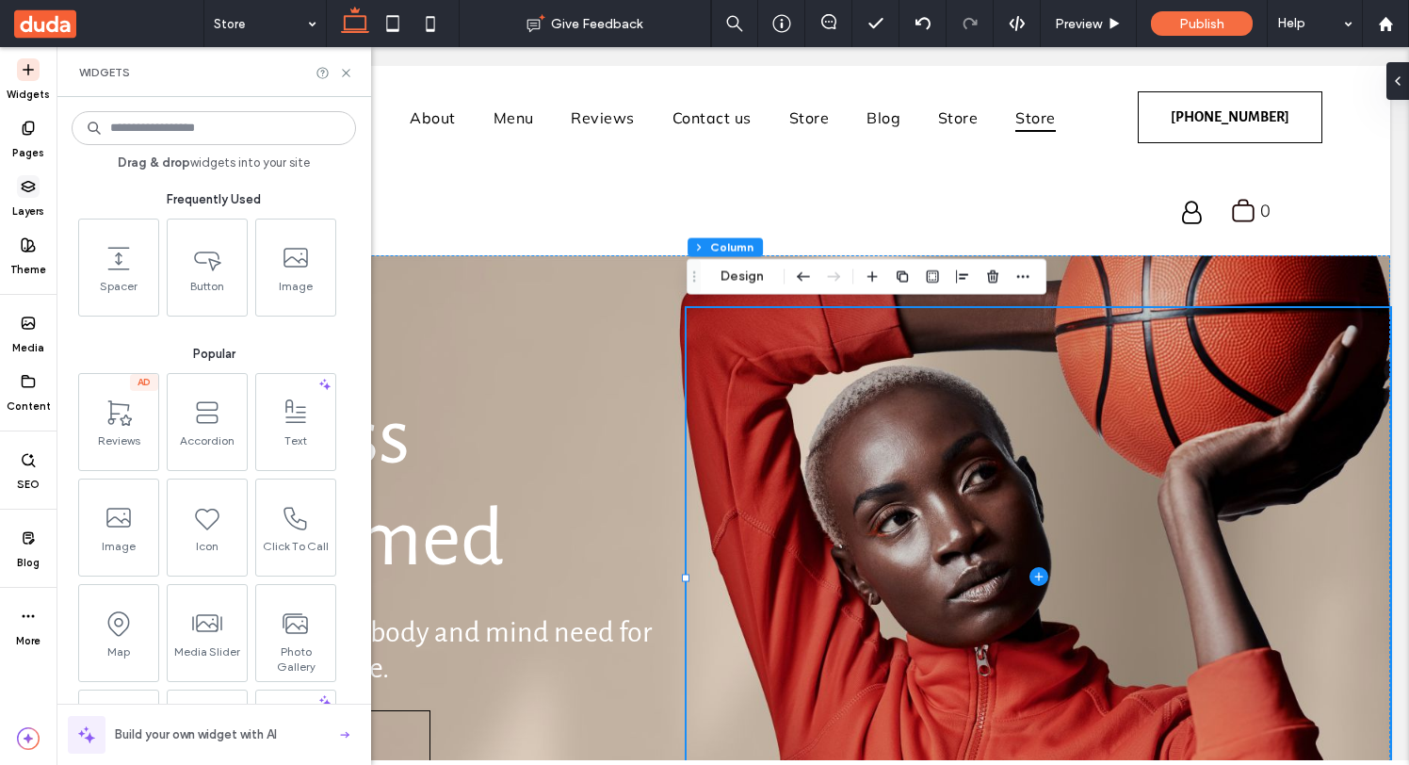
click at [29, 186] on use at bounding box center [28, 187] width 12 height 10
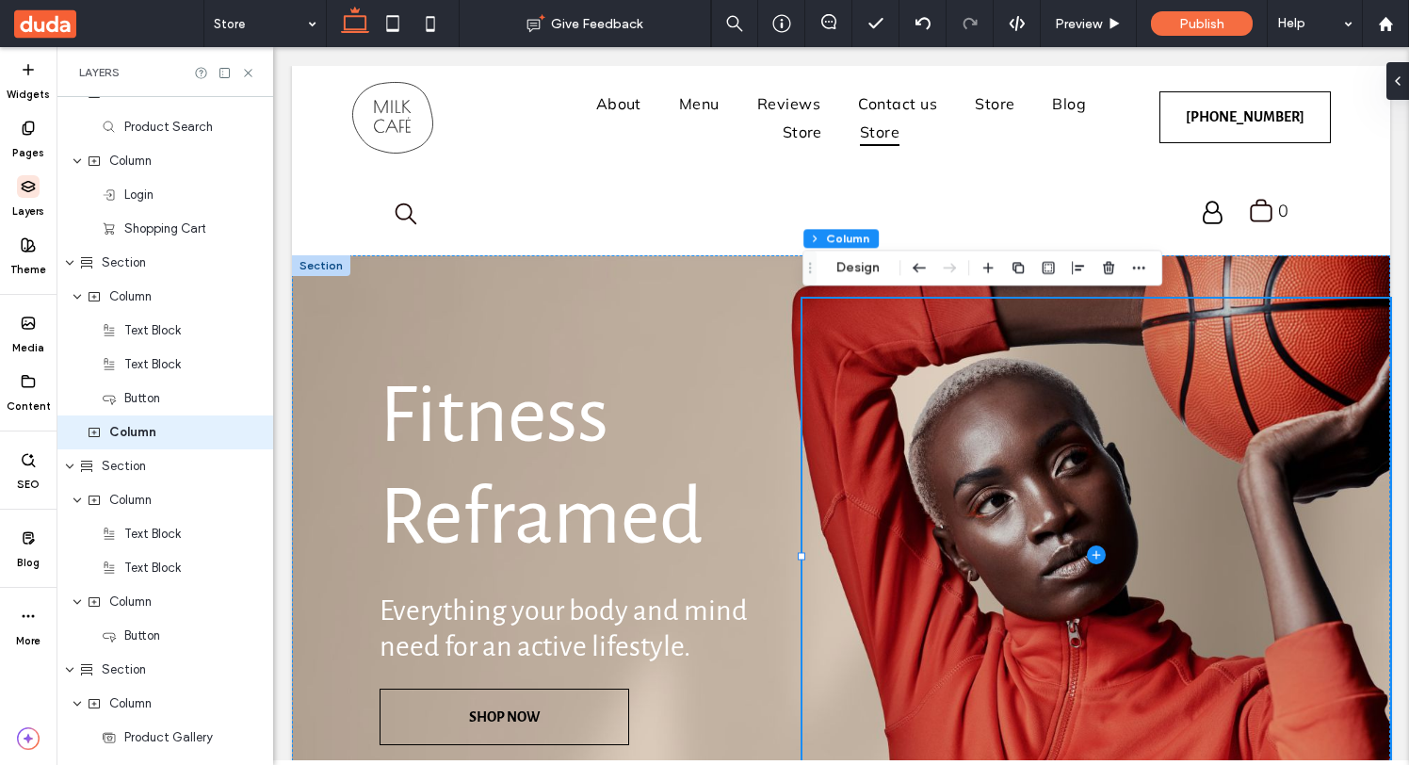
scroll to position [428, 0]
click at [26, 245] on icon at bounding box center [28, 244] width 15 height 15
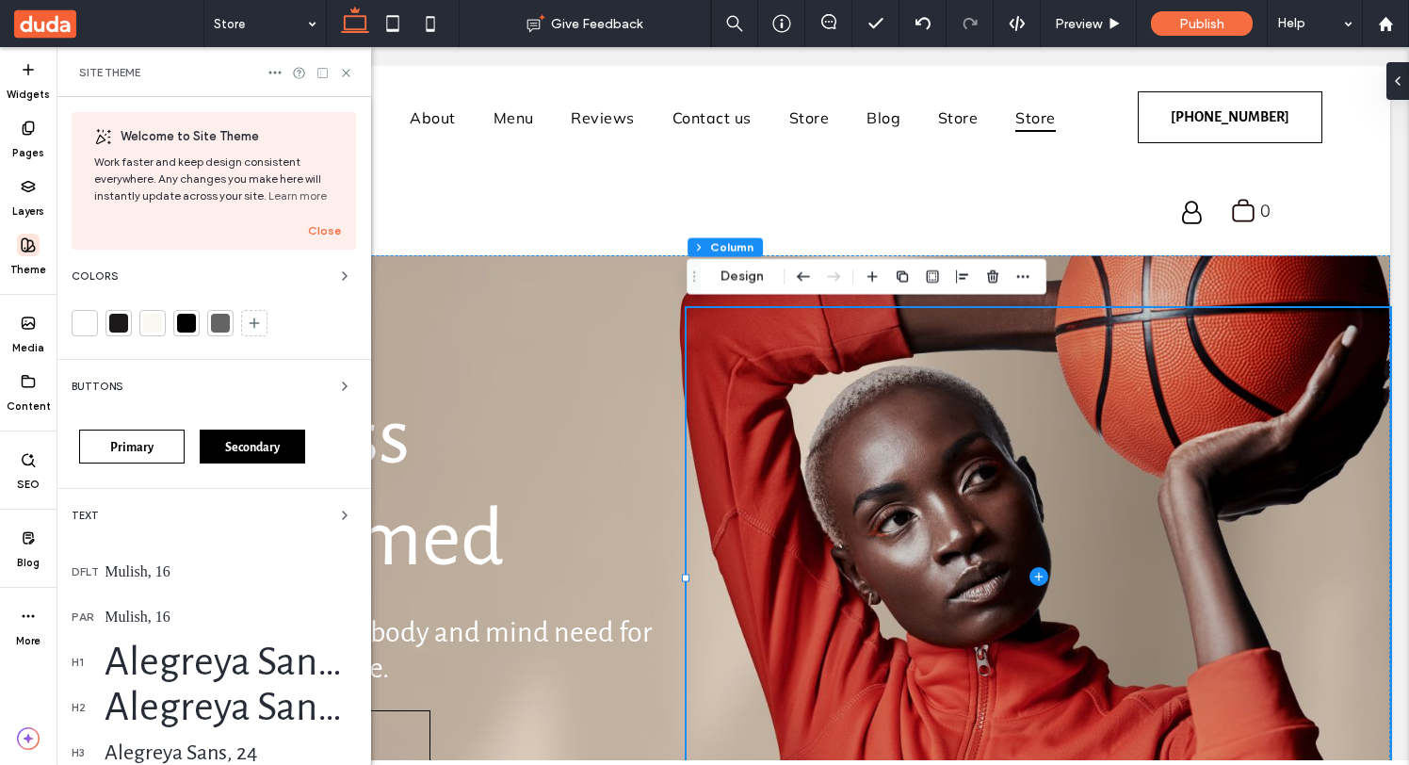
click at [319, 70] on icon at bounding box center [322, 73] width 14 height 14
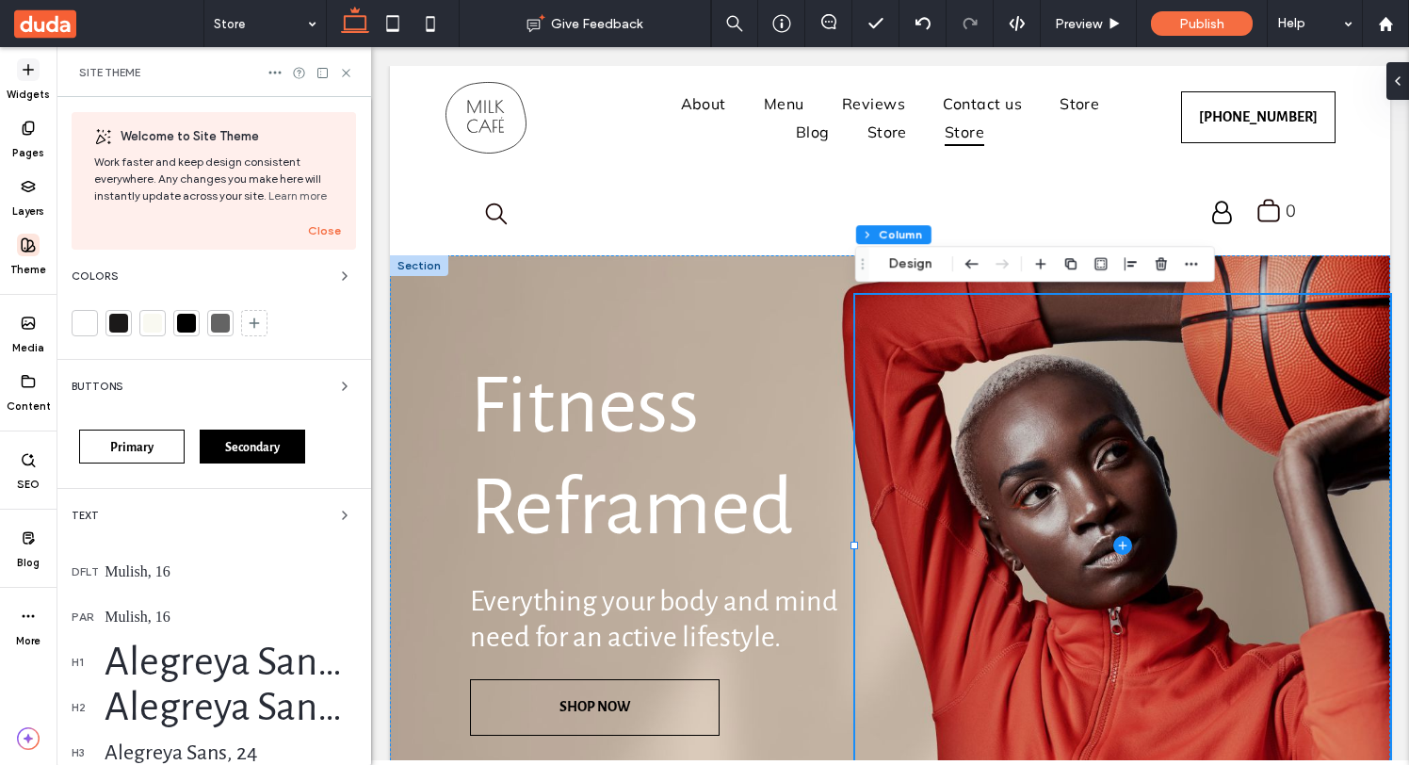
click at [38, 81] on label "Widgets" at bounding box center [28, 91] width 43 height 21
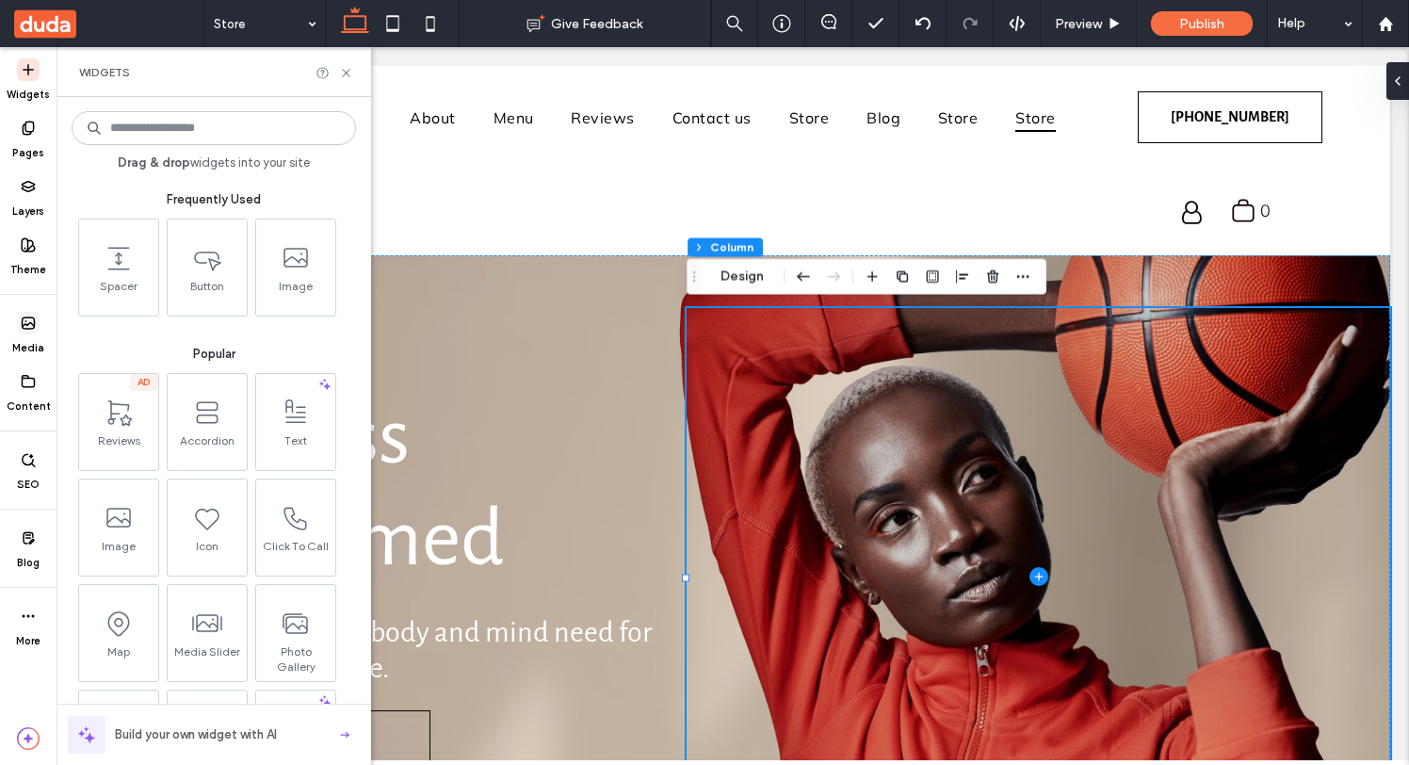
click at [29, 325] on icon at bounding box center [28, 322] width 15 height 15
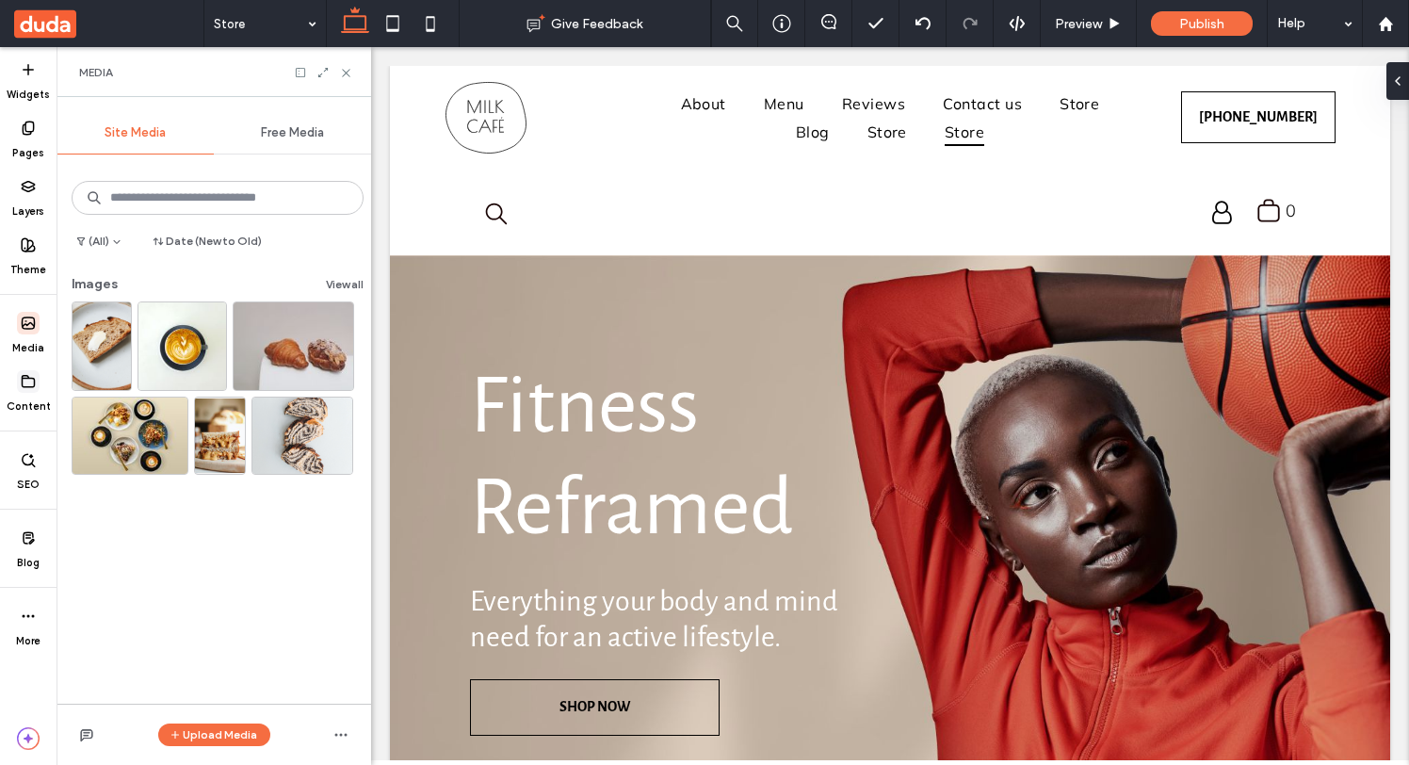
click at [28, 380] on icon at bounding box center [28, 381] width 15 height 15
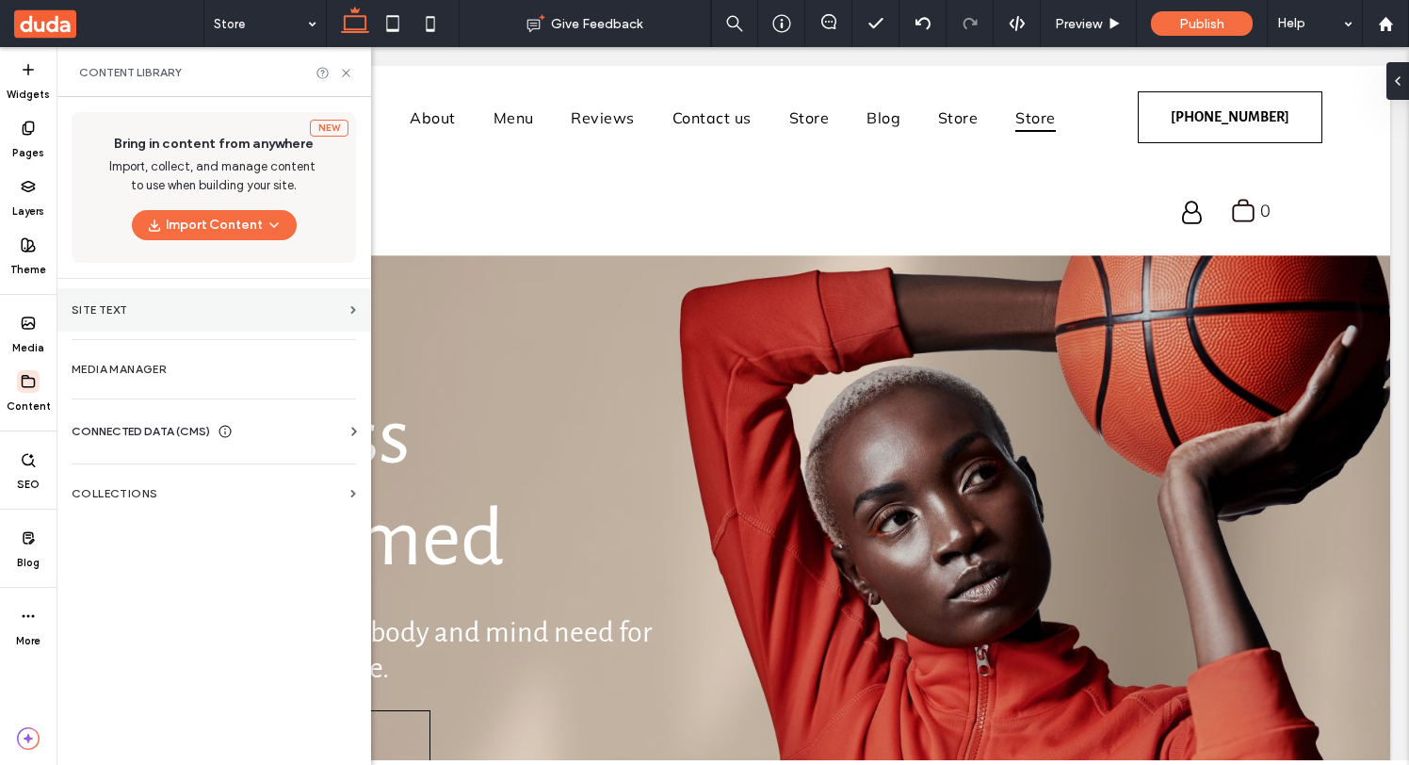
click at [138, 310] on label "Site Text" at bounding box center [207, 309] width 271 height 13
